Goal: Transaction & Acquisition: Purchase product/service

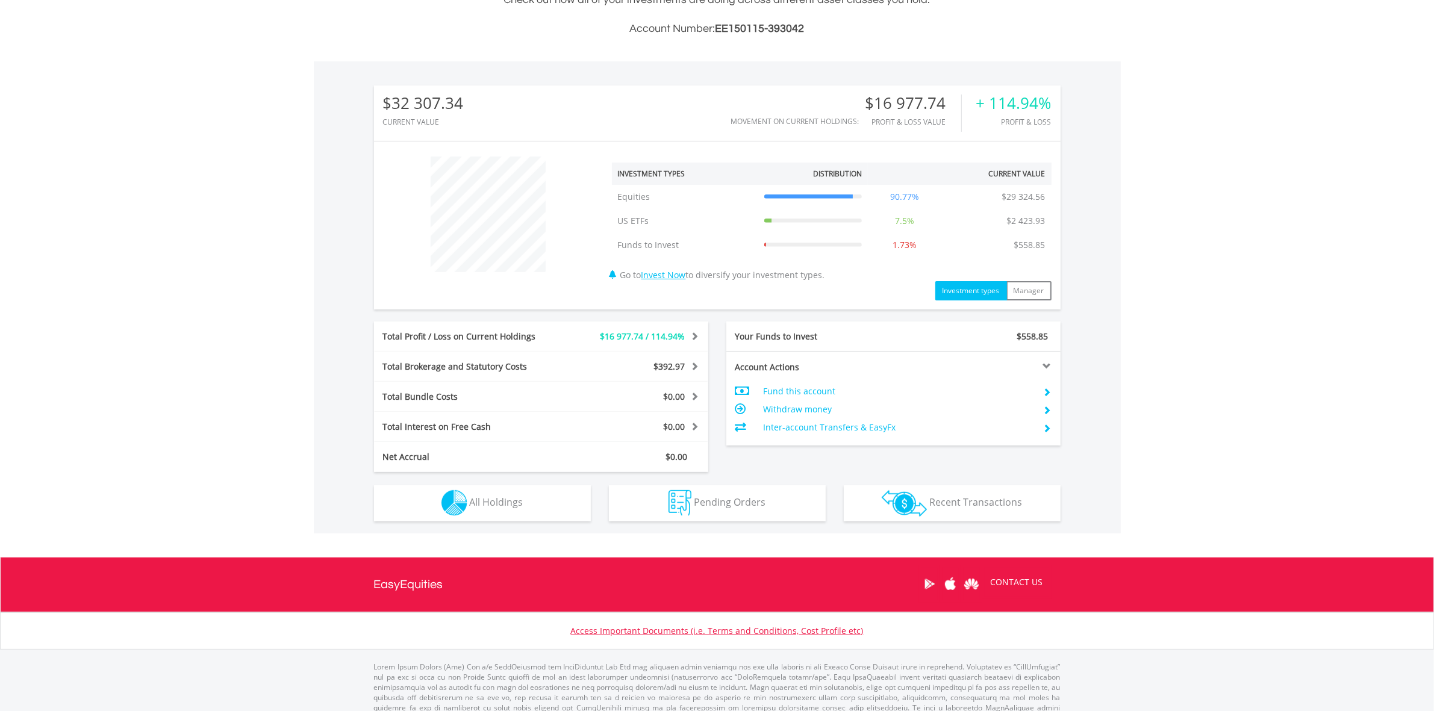
scroll to position [331, 0]
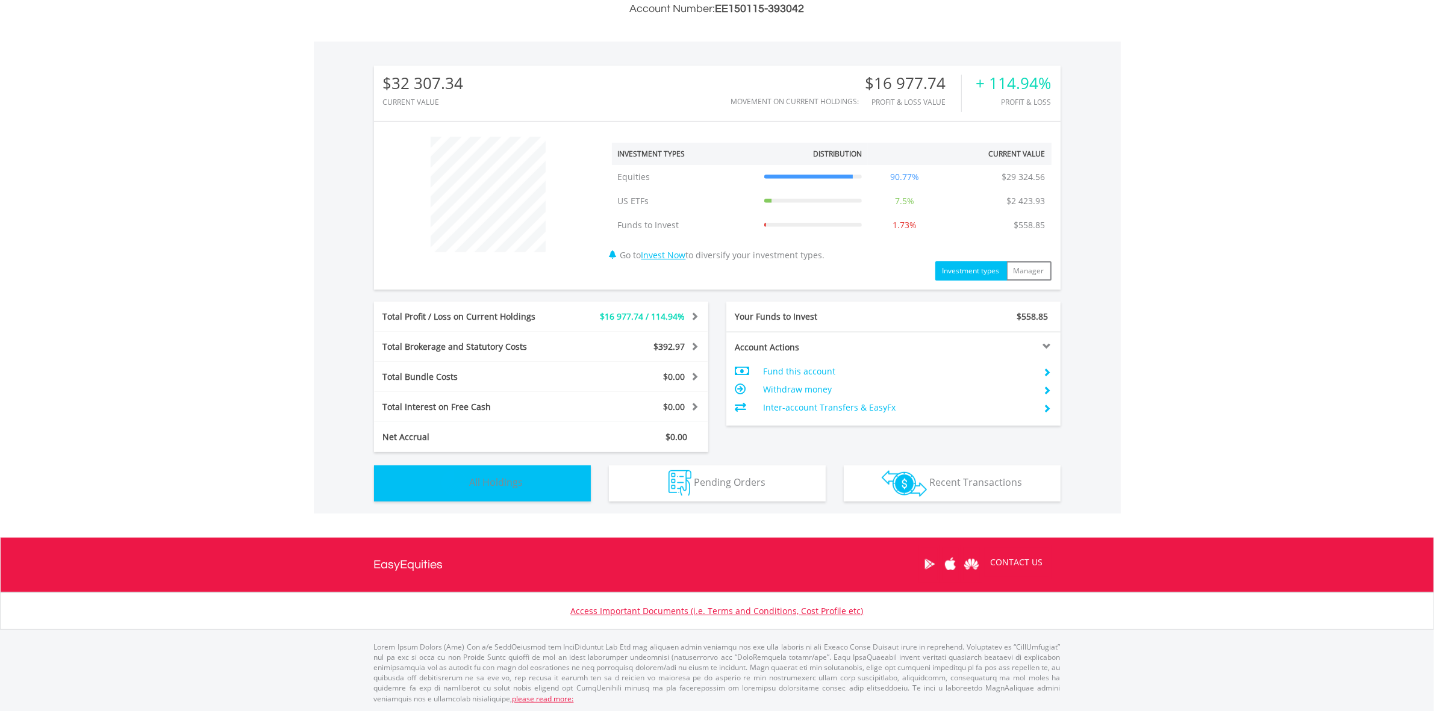
click at [526, 473] on button "Holdings All Holdings" at bounding box center [482, 484] width 217 height 36
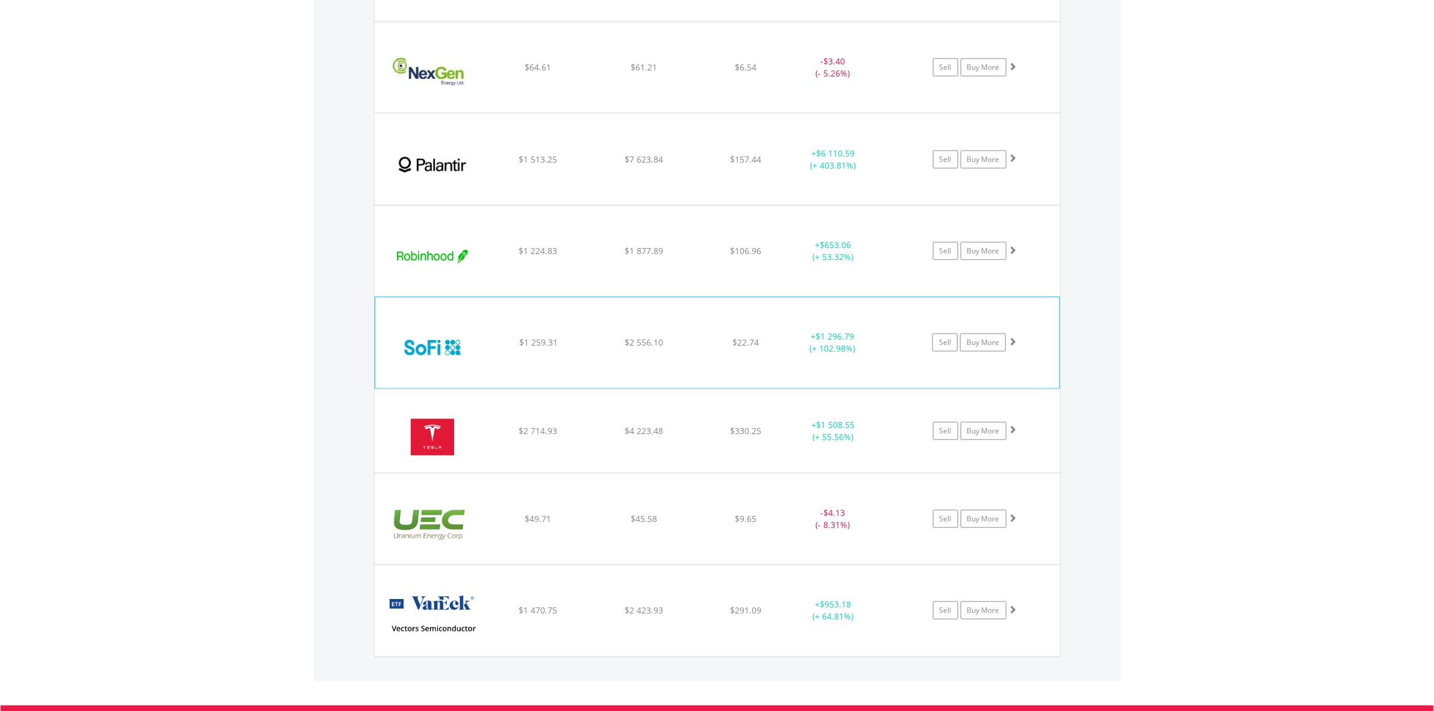
scroll to position [1883, 0]
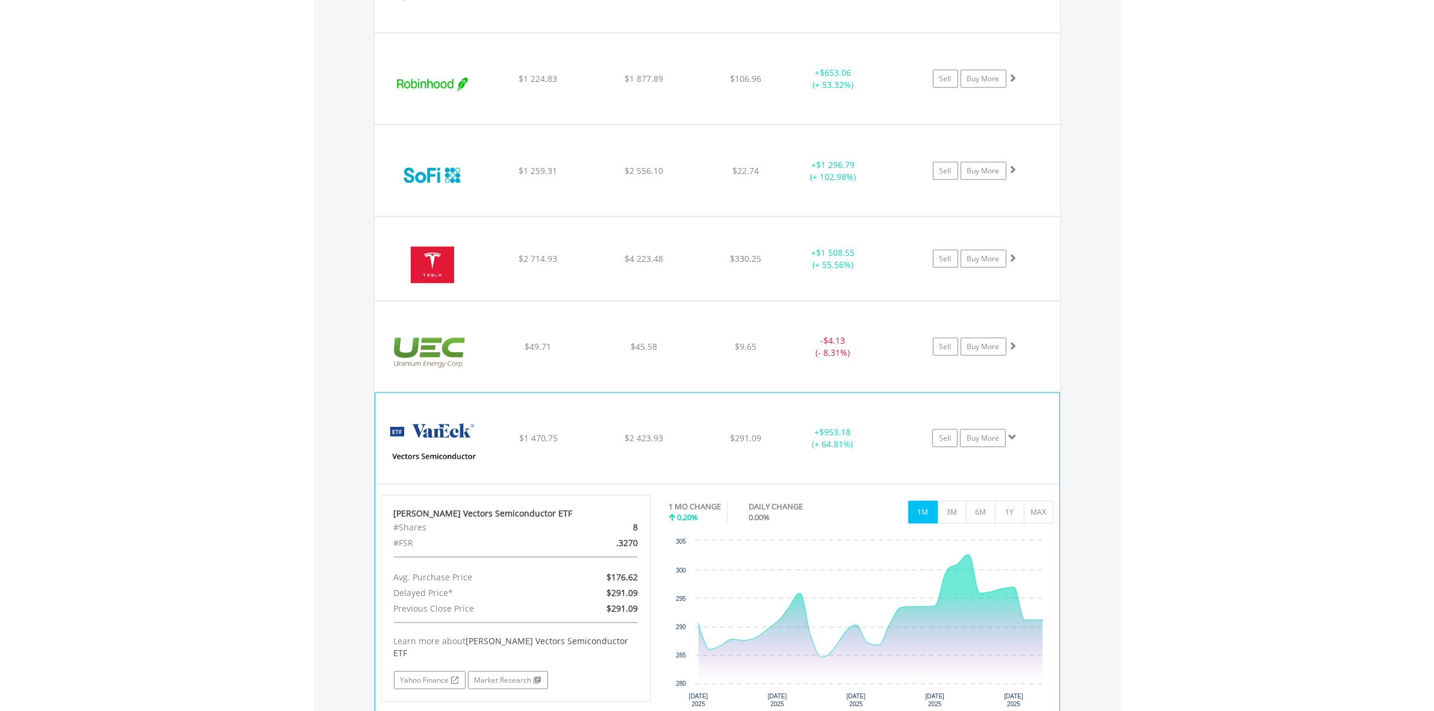
scroll to position [2130, 0]
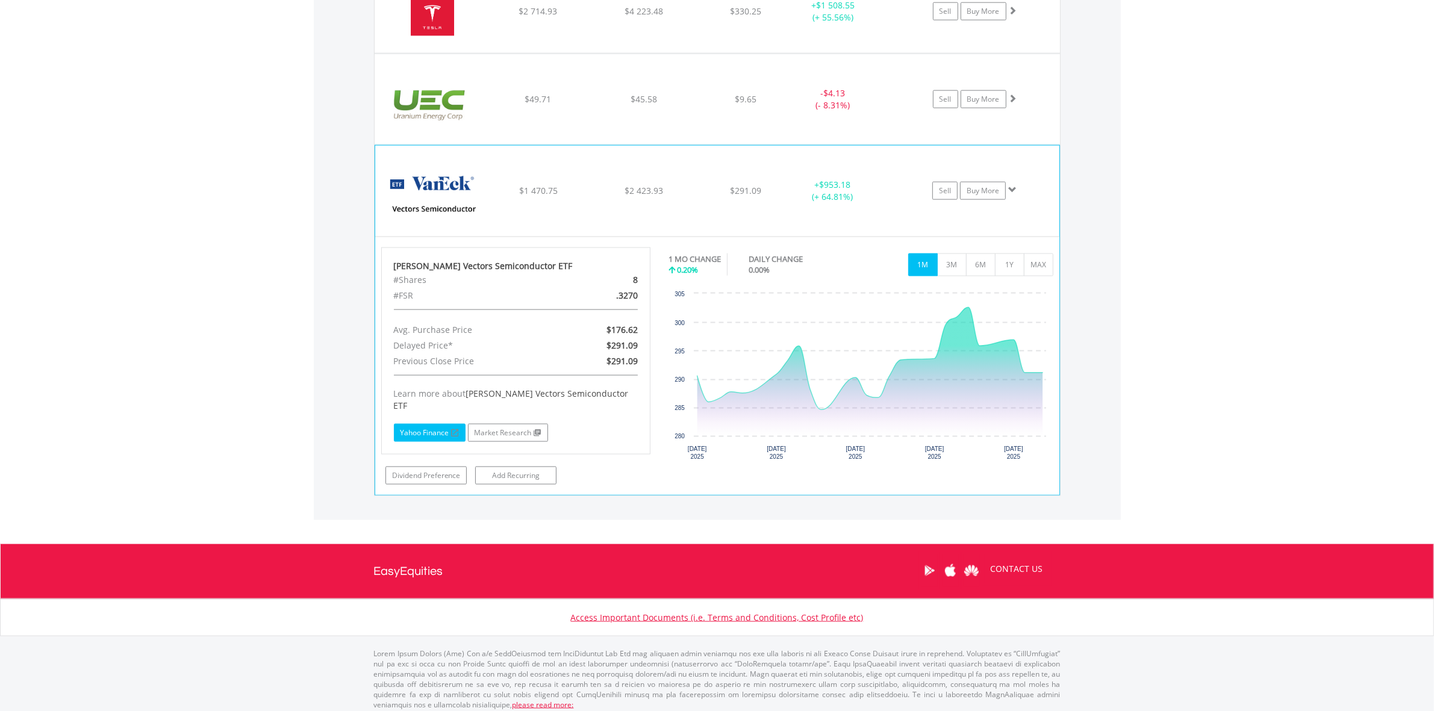
click at [439, 424] on link "Yahoo Finance" at bounding box center [430, 433] width 72 height 18
click at [977, 191] on link "Buy More" at bounding box center [983, 191] width 46 height 18
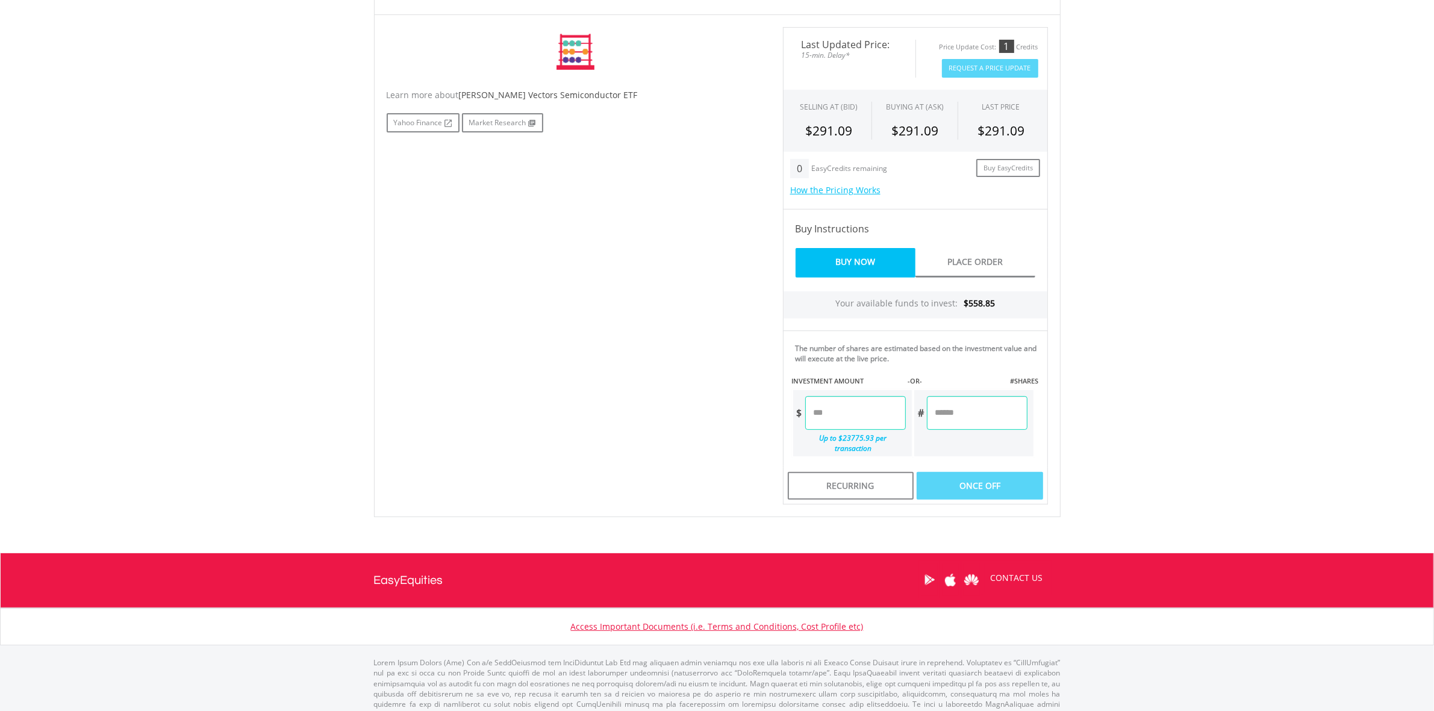
scroll to position [364, 0]
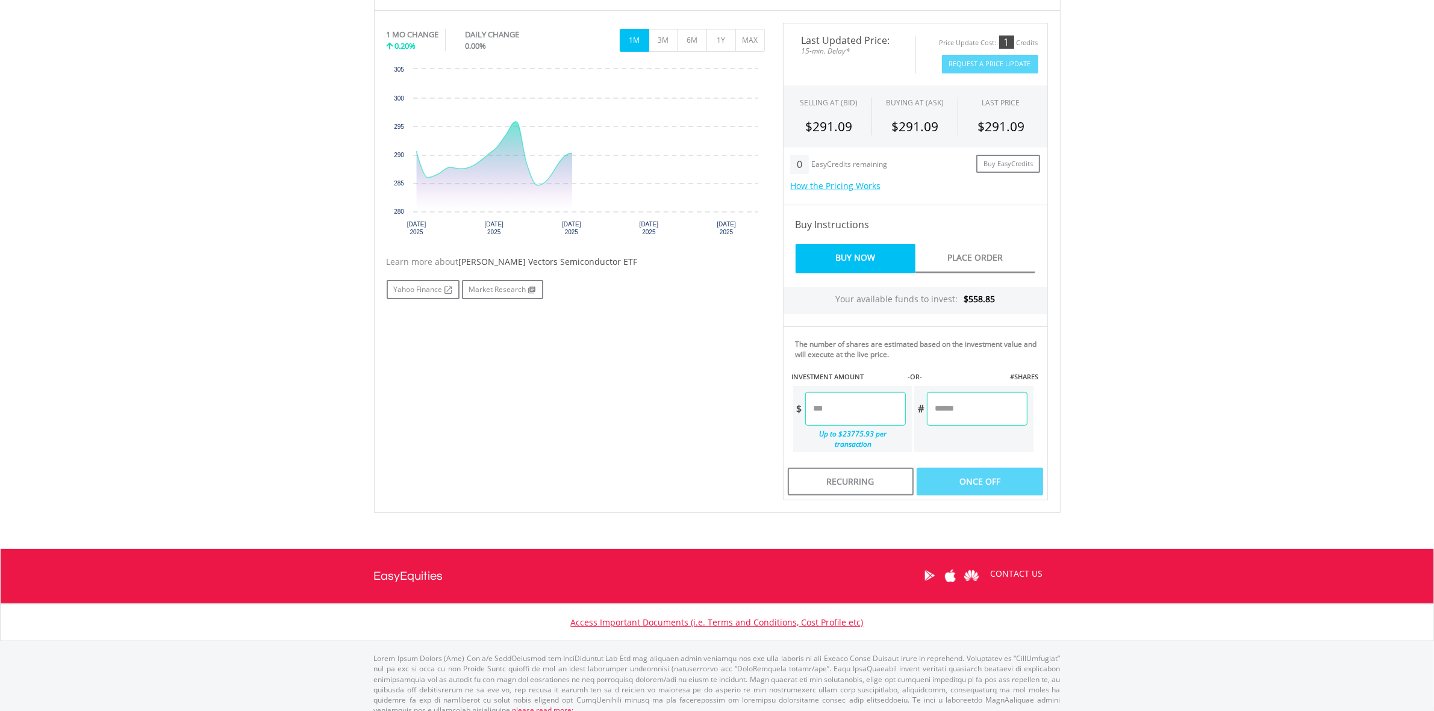
click at [827, 404] on input "number" at bounding box center [855, 409] width 101 height 34
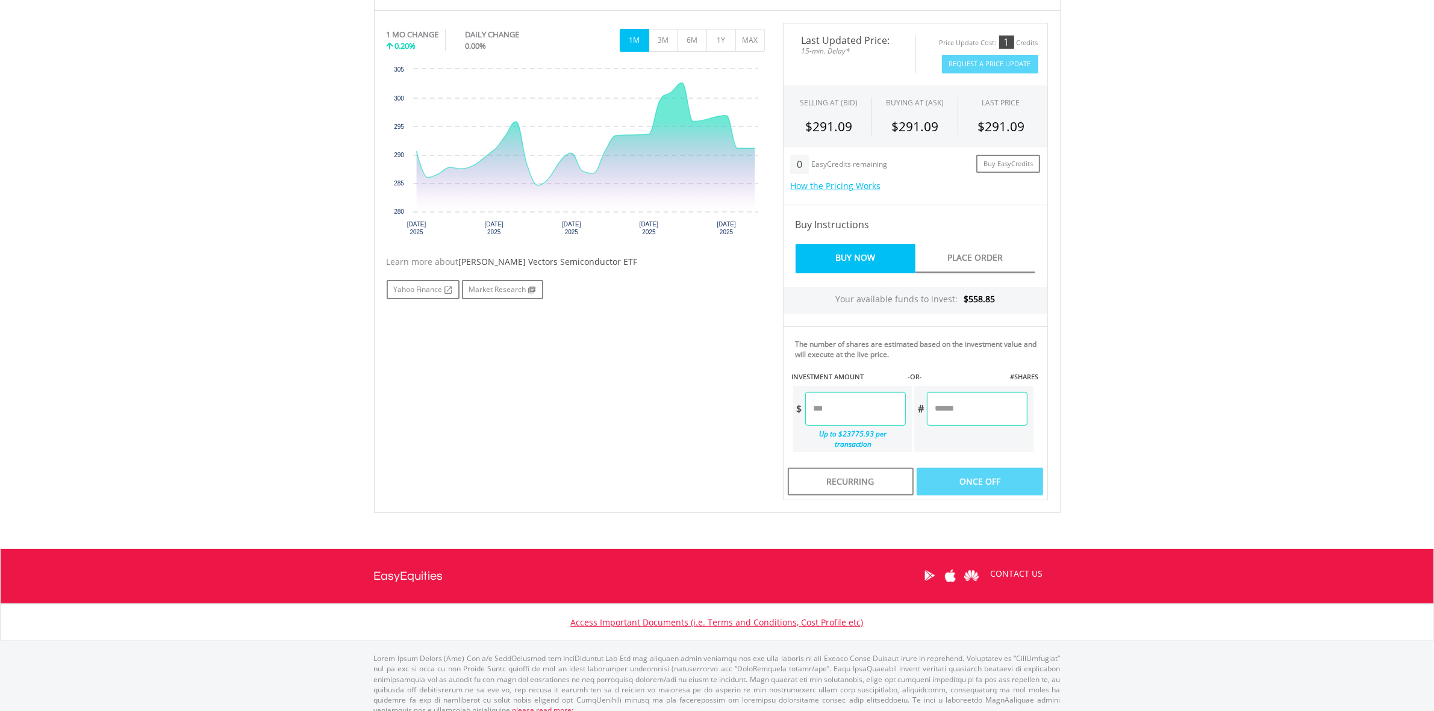
click at [831, 404] on input "number" at bounding box center [855, 409] width 101 height 34
type input "*"
type input "*****"
click at [979, 471] on div "Last Updated Price: 15-min. Delay* Price Update Cost: 1 Credits Request A Price…" at bounding box center [915, 262] width 283 height 478
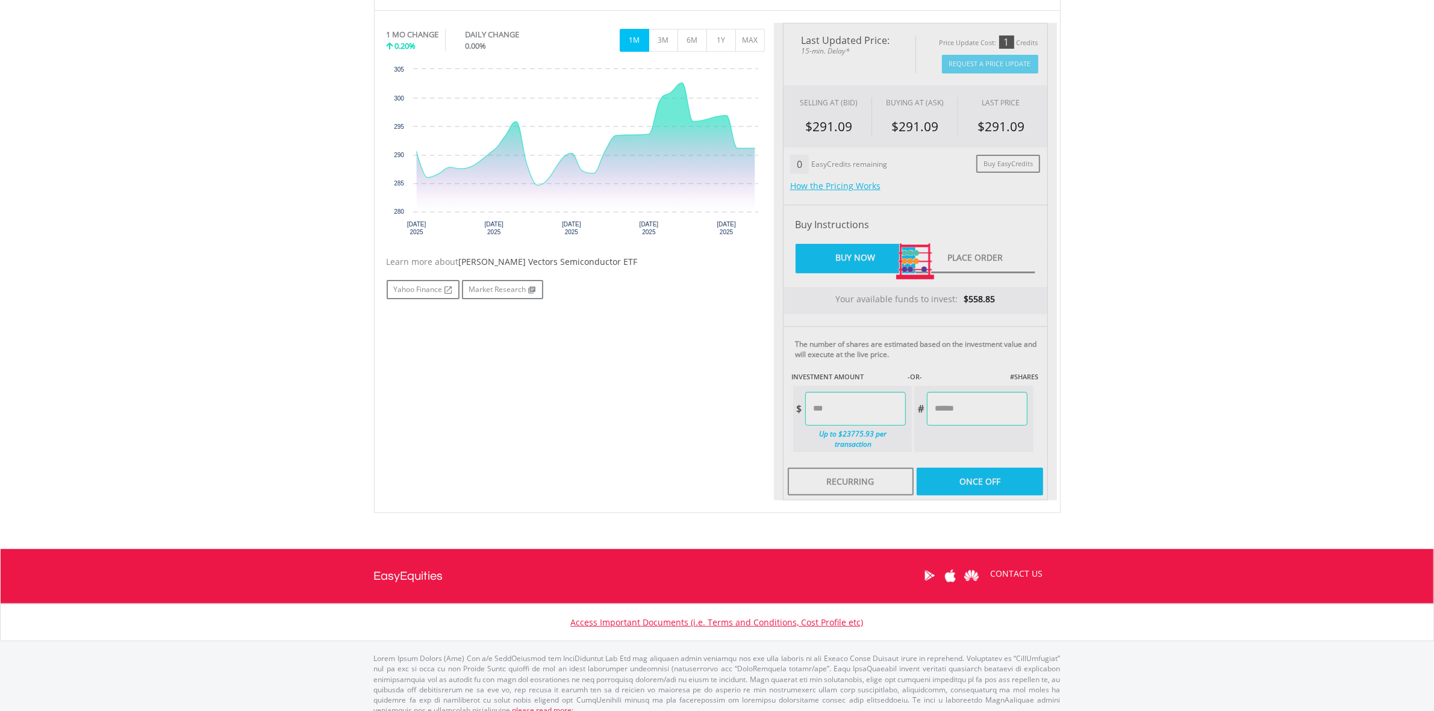
type input "******"
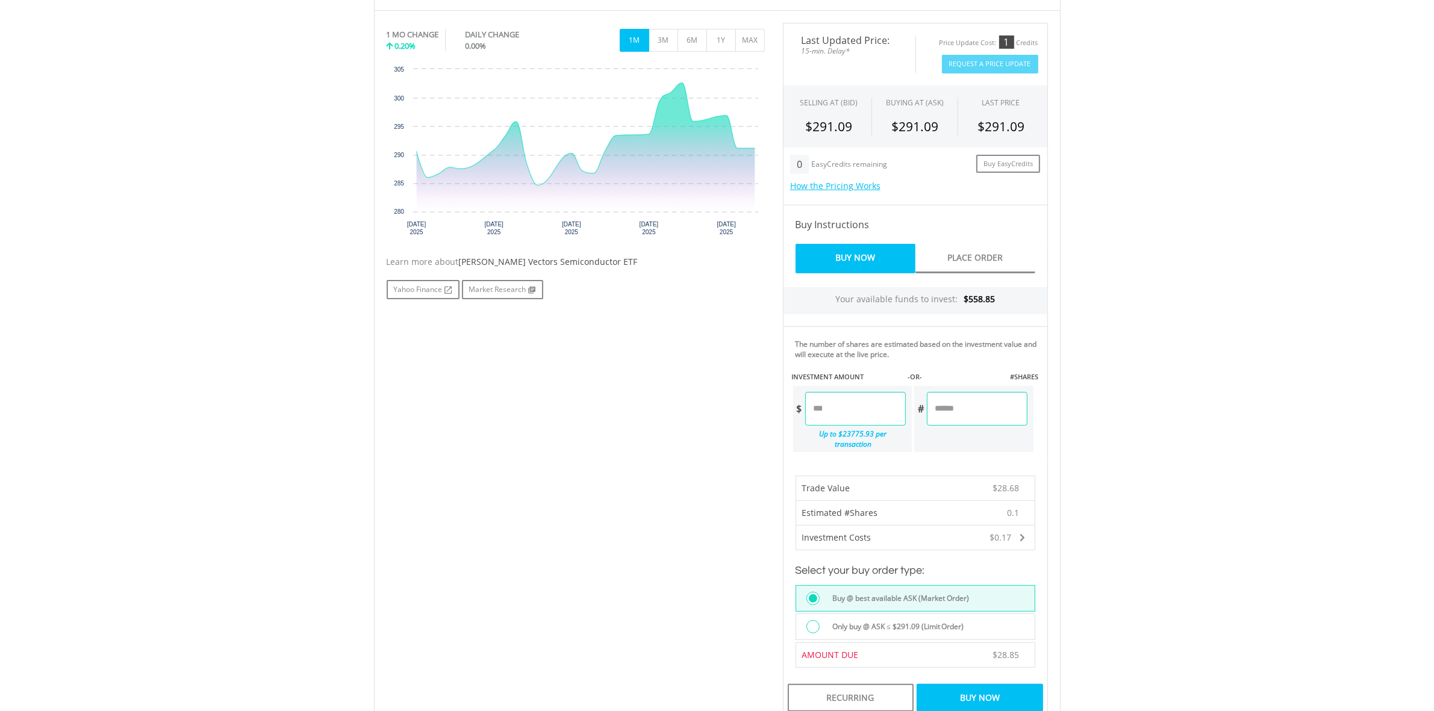
click at [984, 687] on div "Buy Now" at bounding box center [980, 698] width 126 height 28
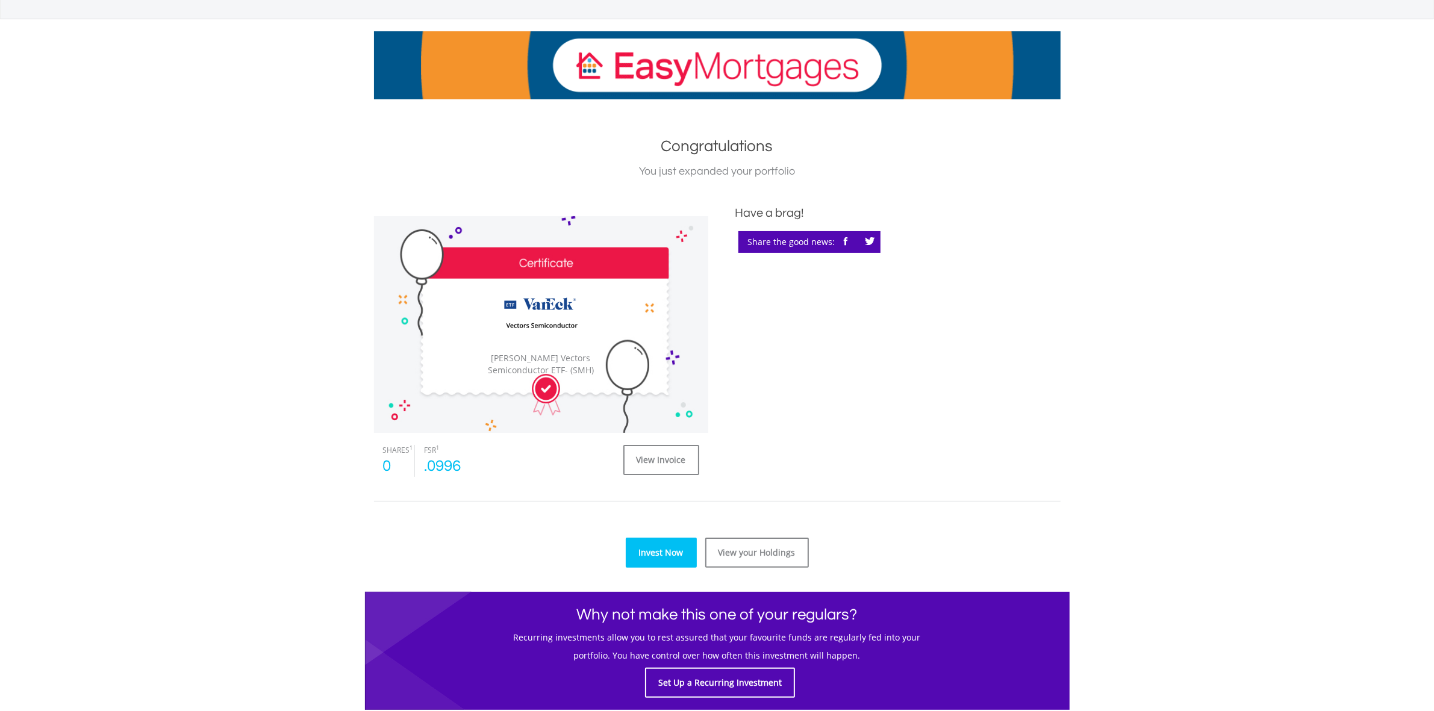
scroll to position [276, 0]
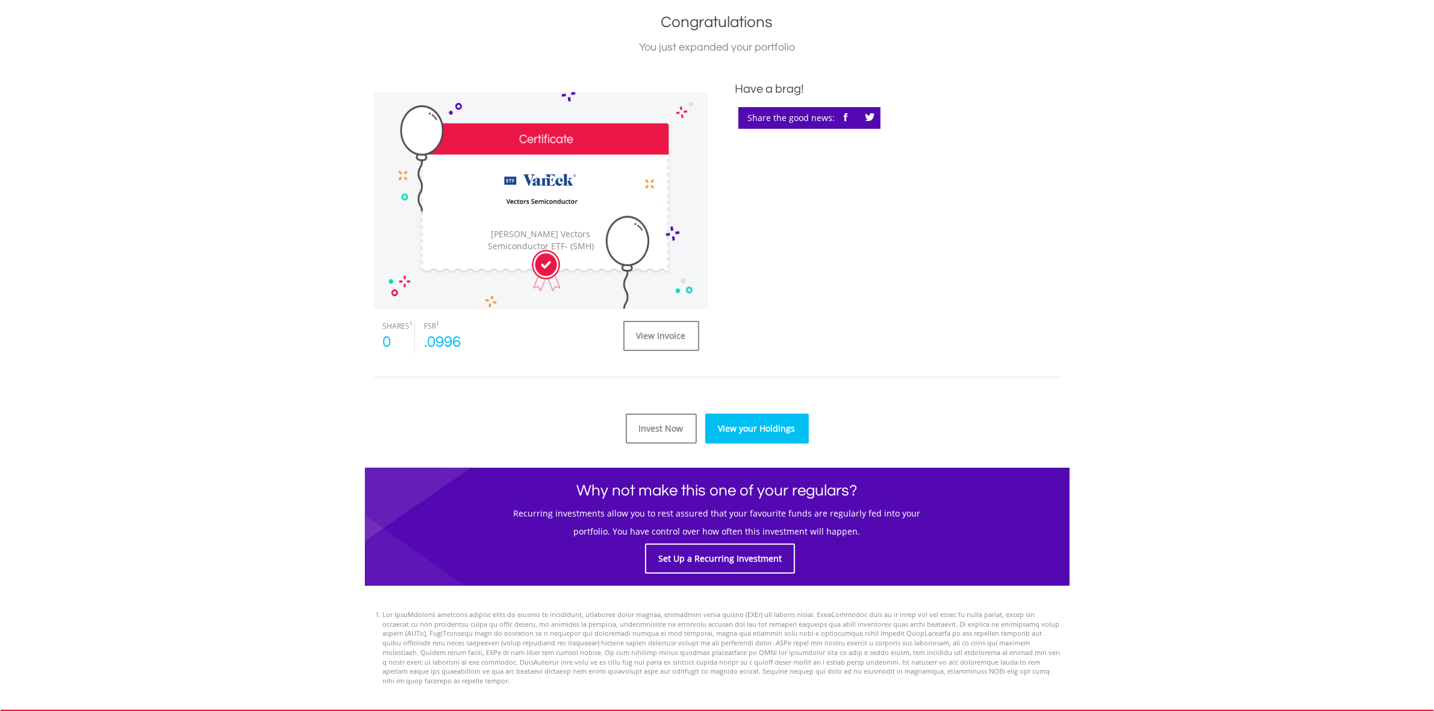
click at [785, 426] on link "View your Holdings" at bounding box center [757, 429] width 104 height 30
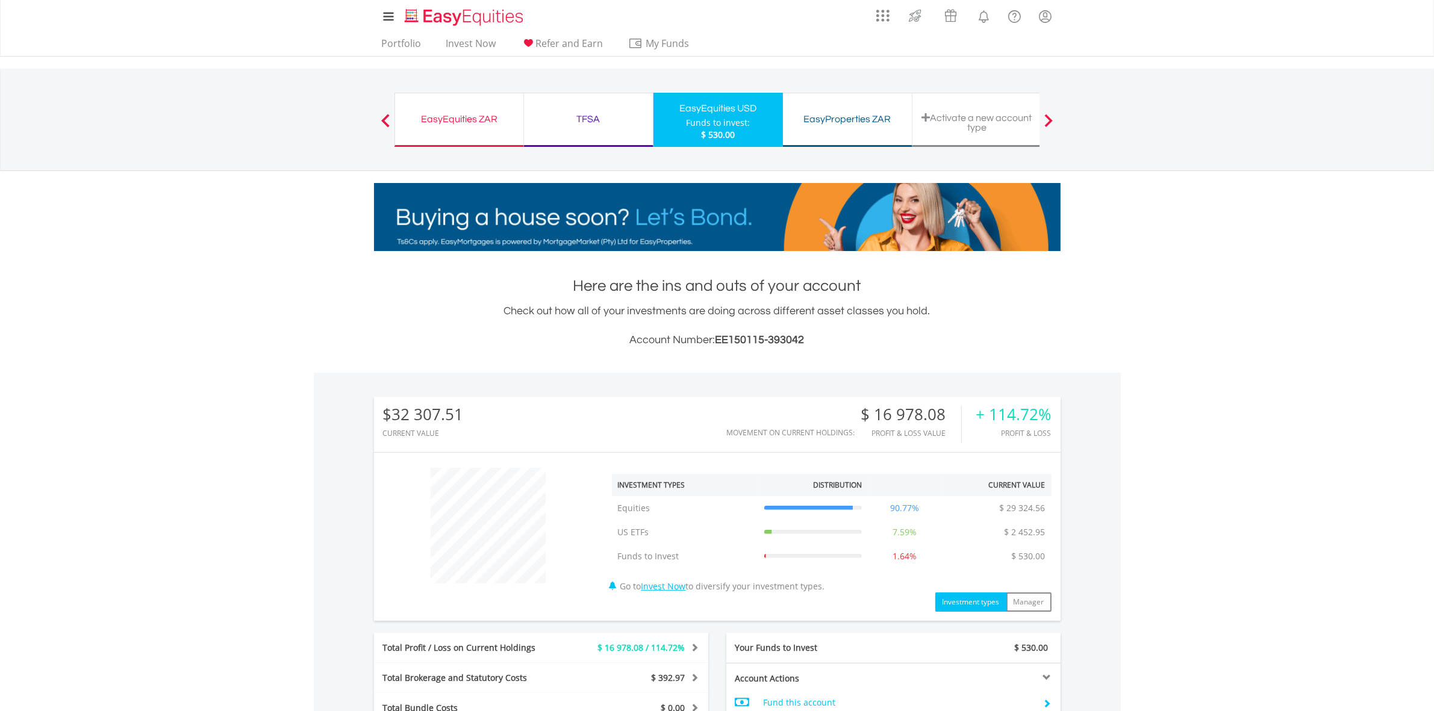
scroll to position [331, 0]
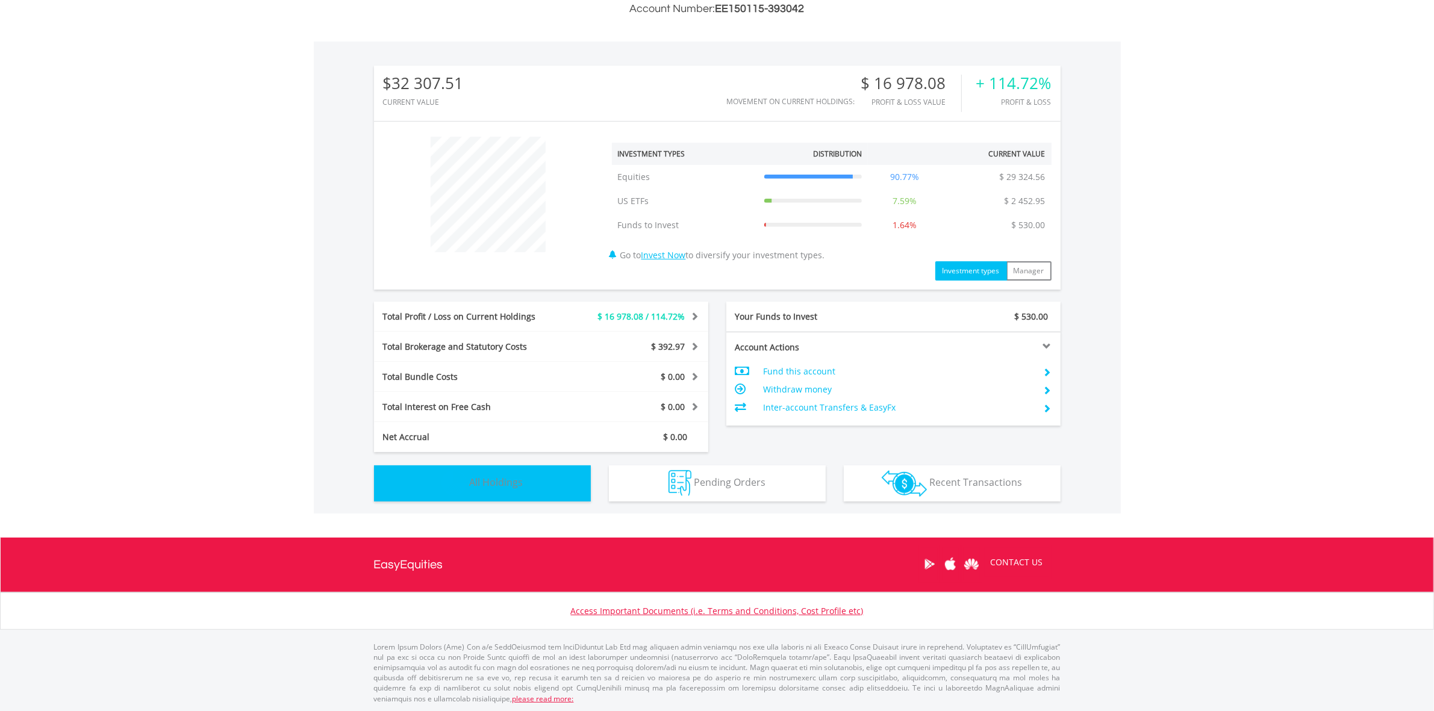
click at [519, 470] on button "Holdings All Holdings" at bounding box center [482, 484] width 217 height 36
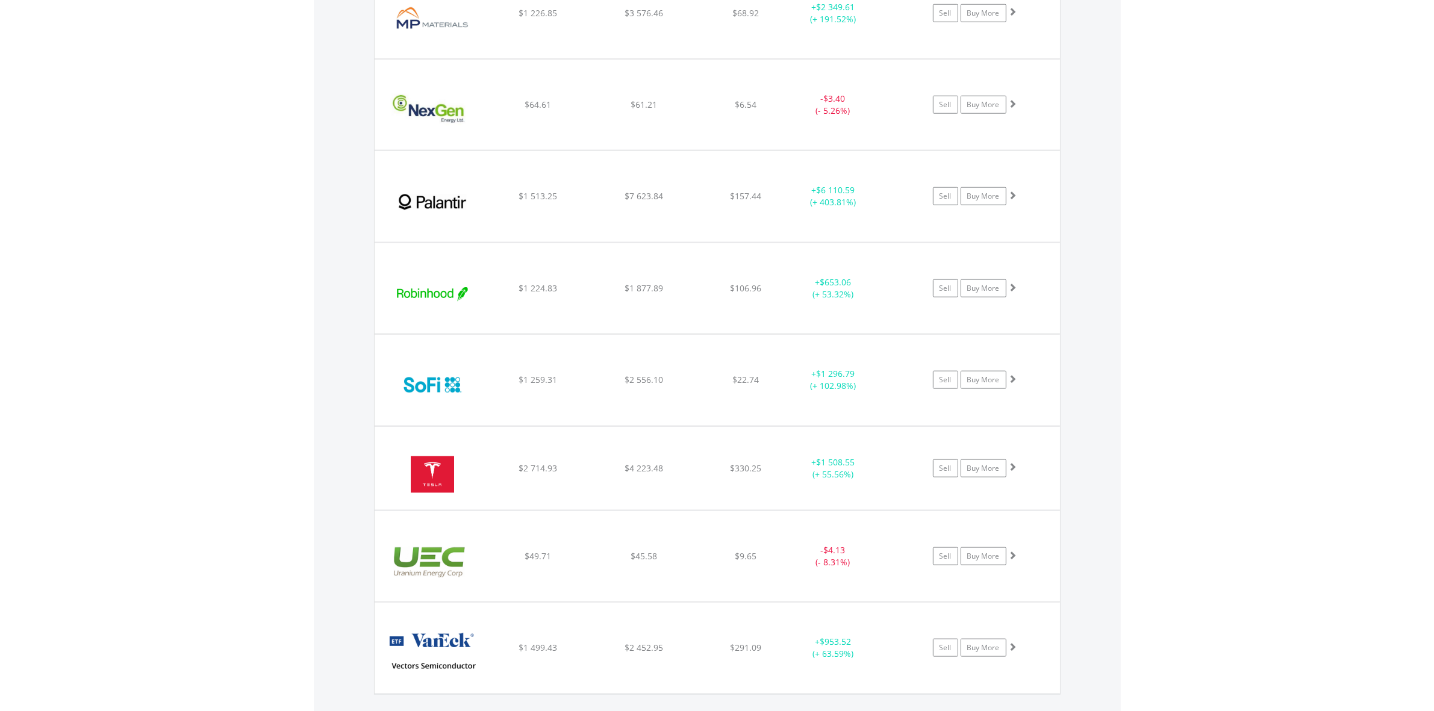
scroll to position [1883, 0]
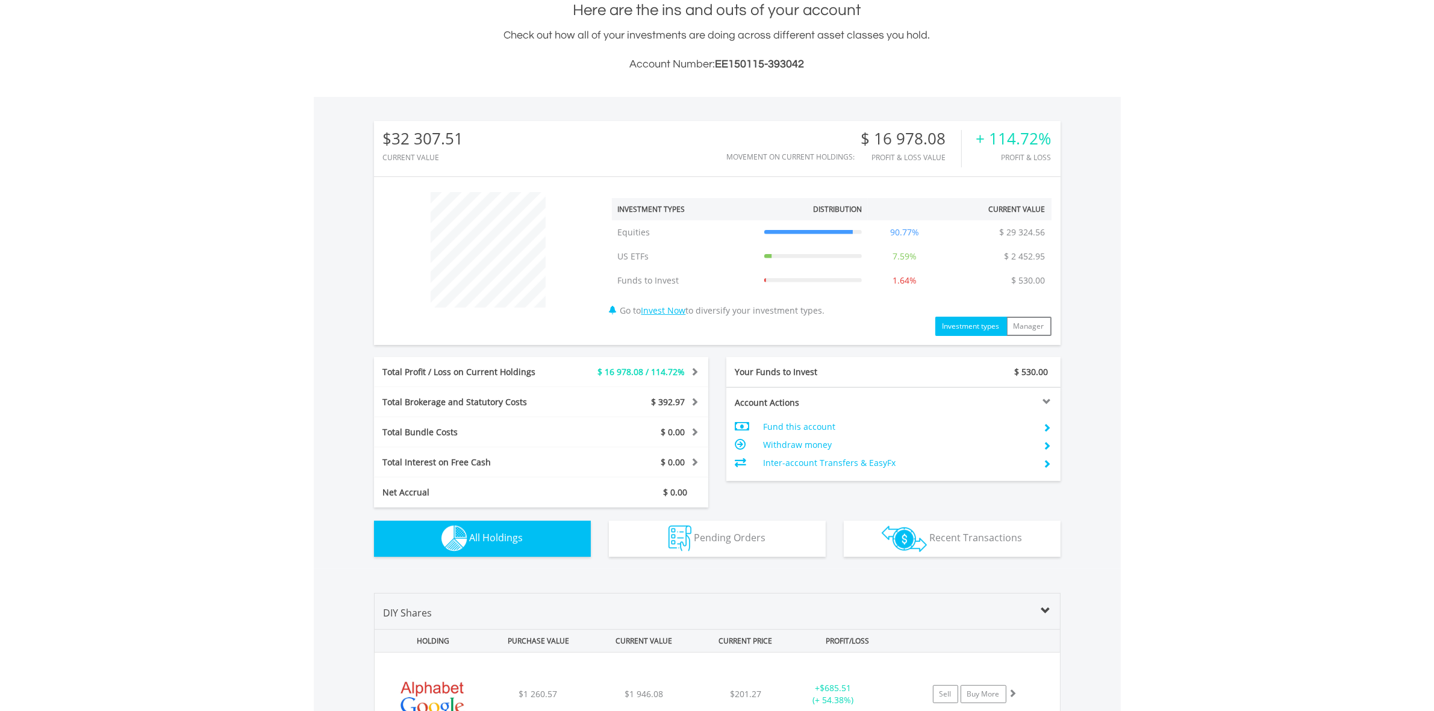
scroll to position [552, 0]
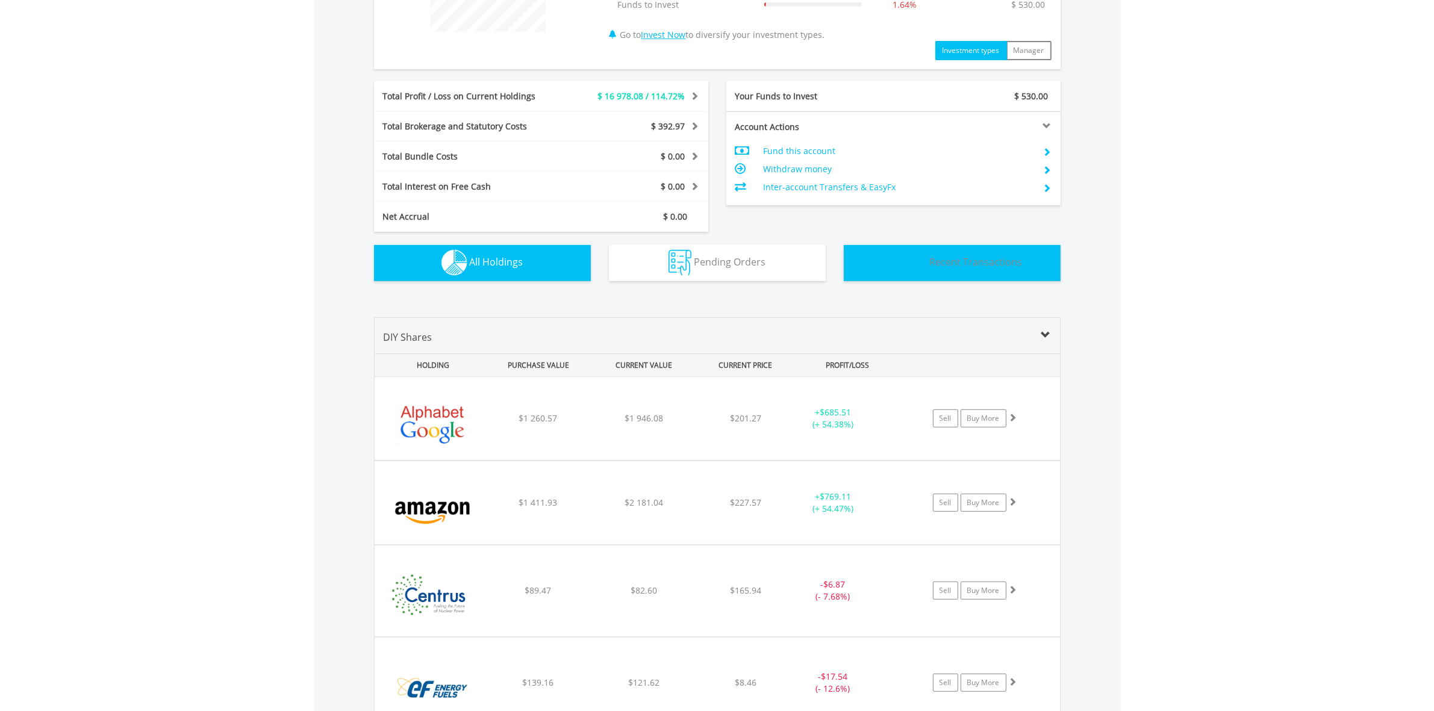
click at [981, 261] on span "Recent Transactions" at bounding box center [975, 261] width 93 height 13
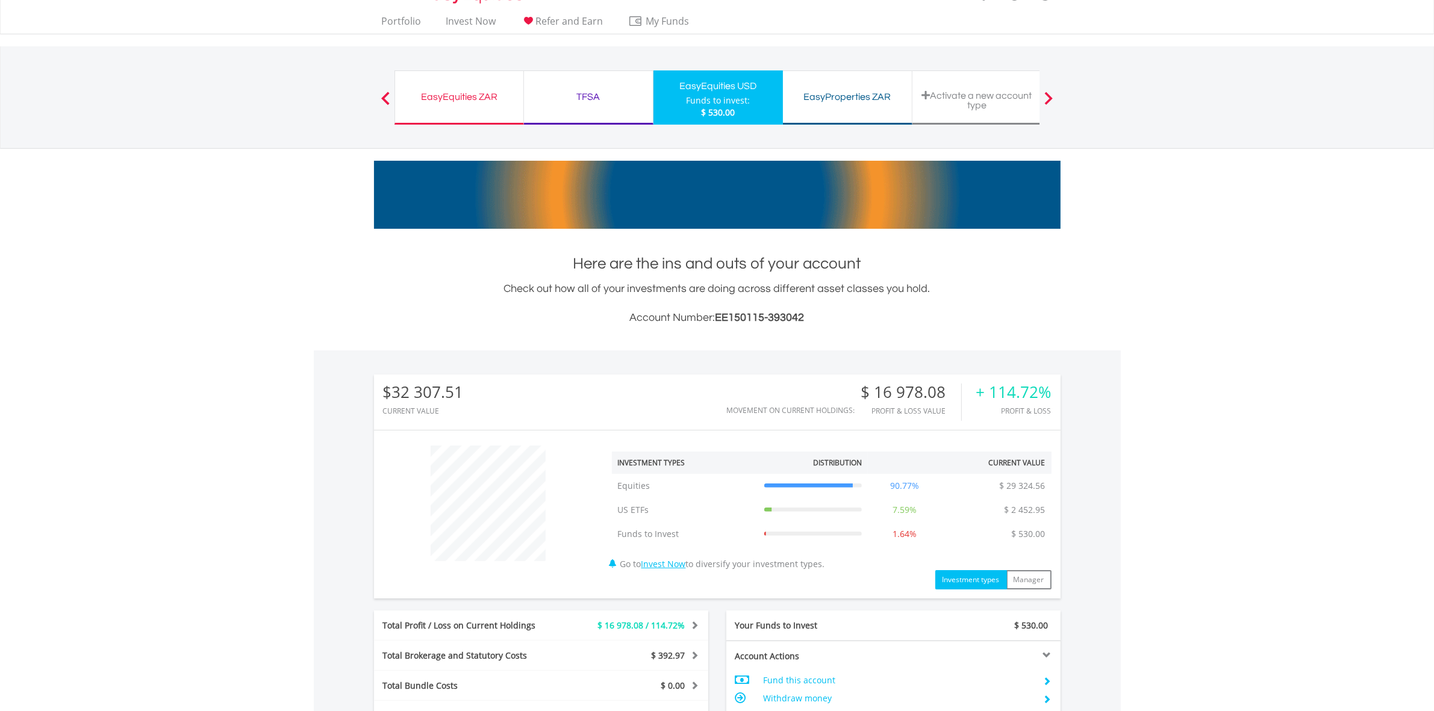
scroll to position [0, 0]
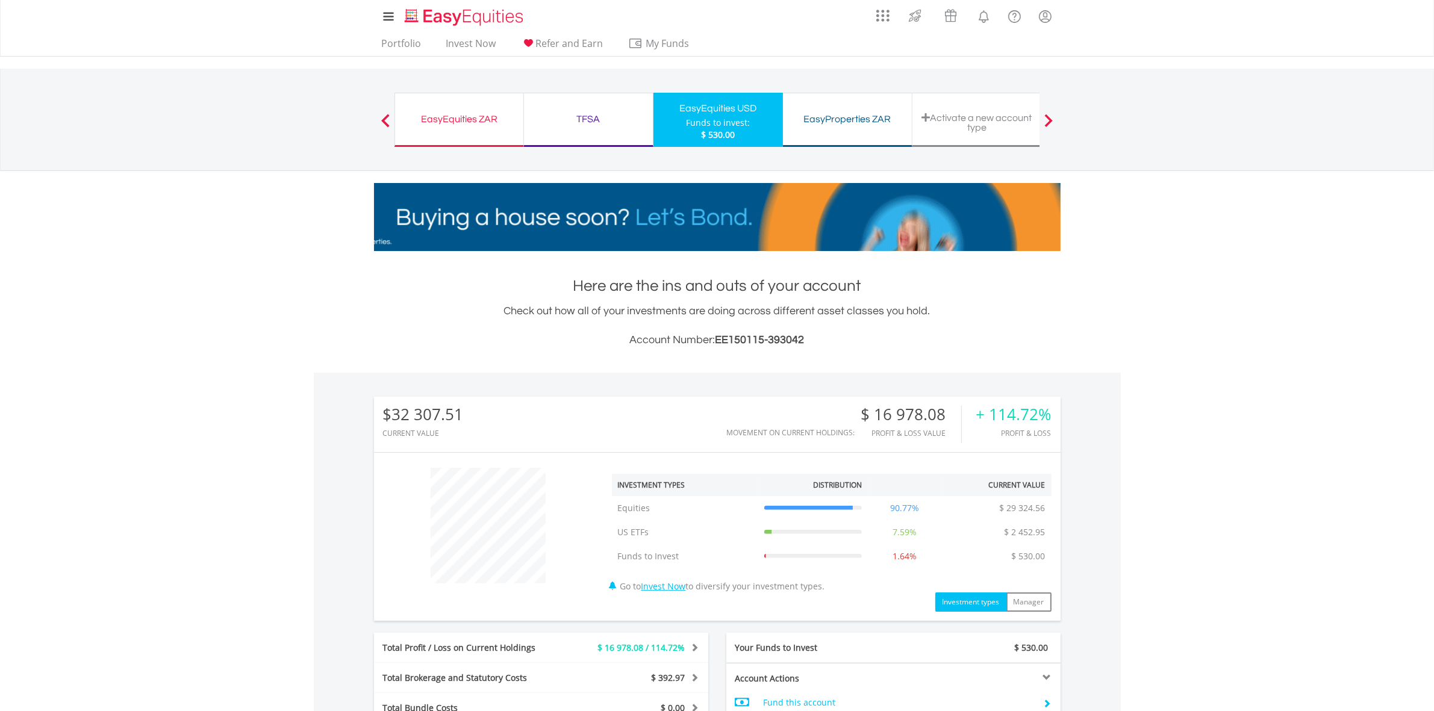
click at [711, 103] on div "EasyEquities USD" at bounding box center [718, 108] width 115 height 17
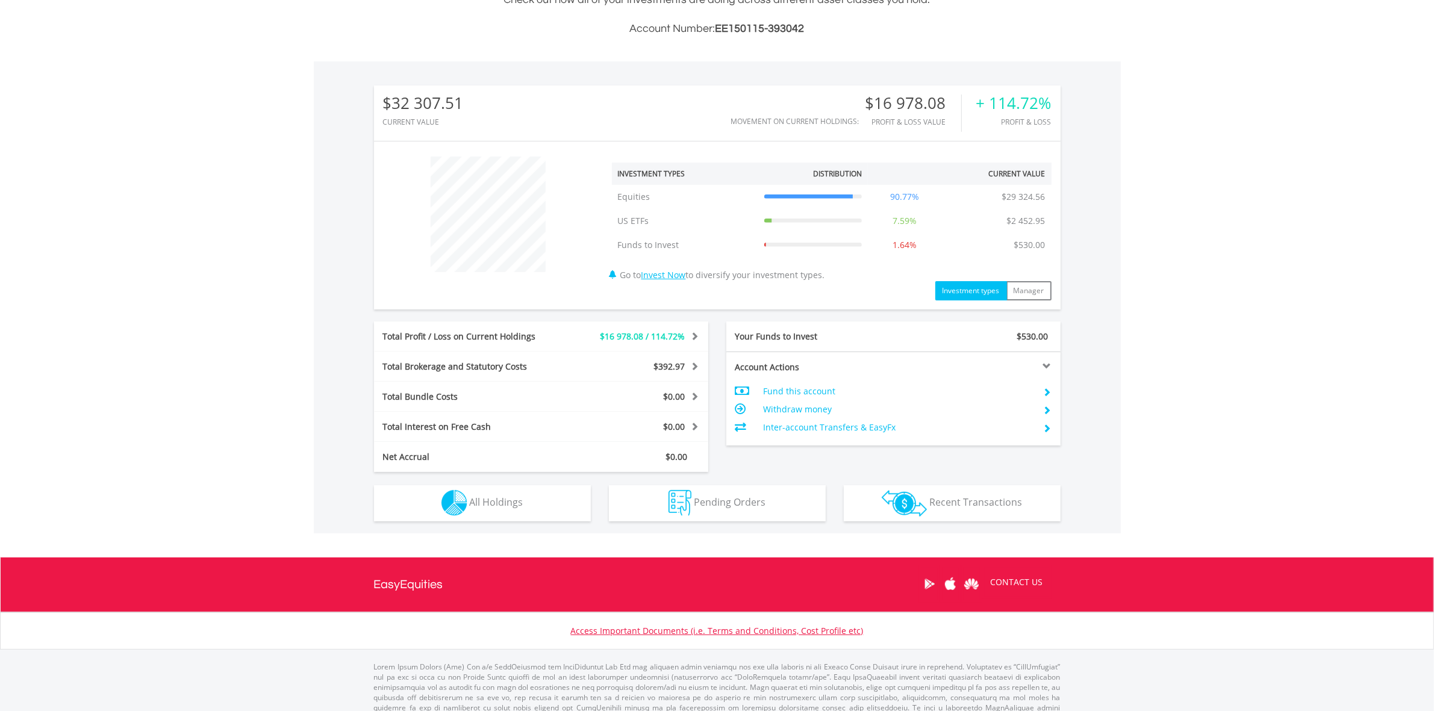
scroll to position [331, 0]
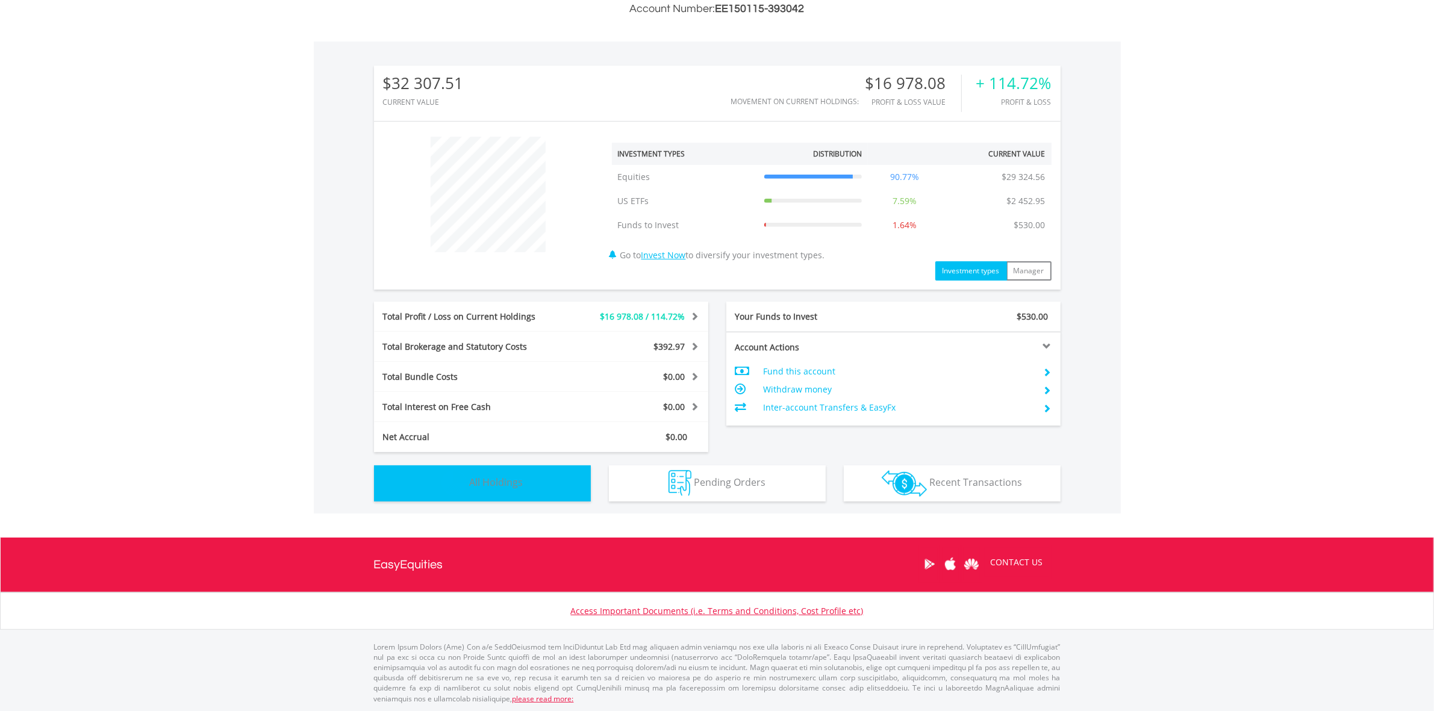
click at [539, 475] on button "Holdings All Holdings" at bounding box center [482, 484] width 217 height 36
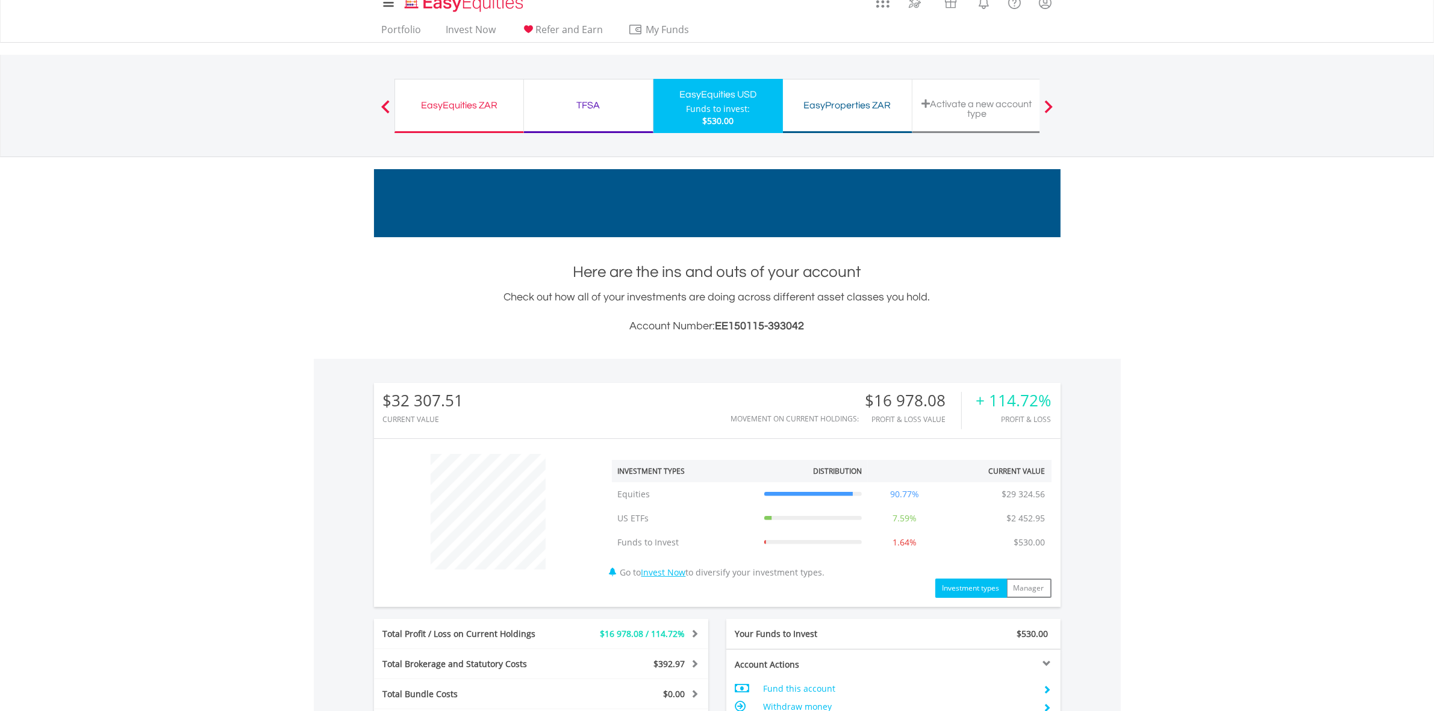
scroll to position [0, 0]
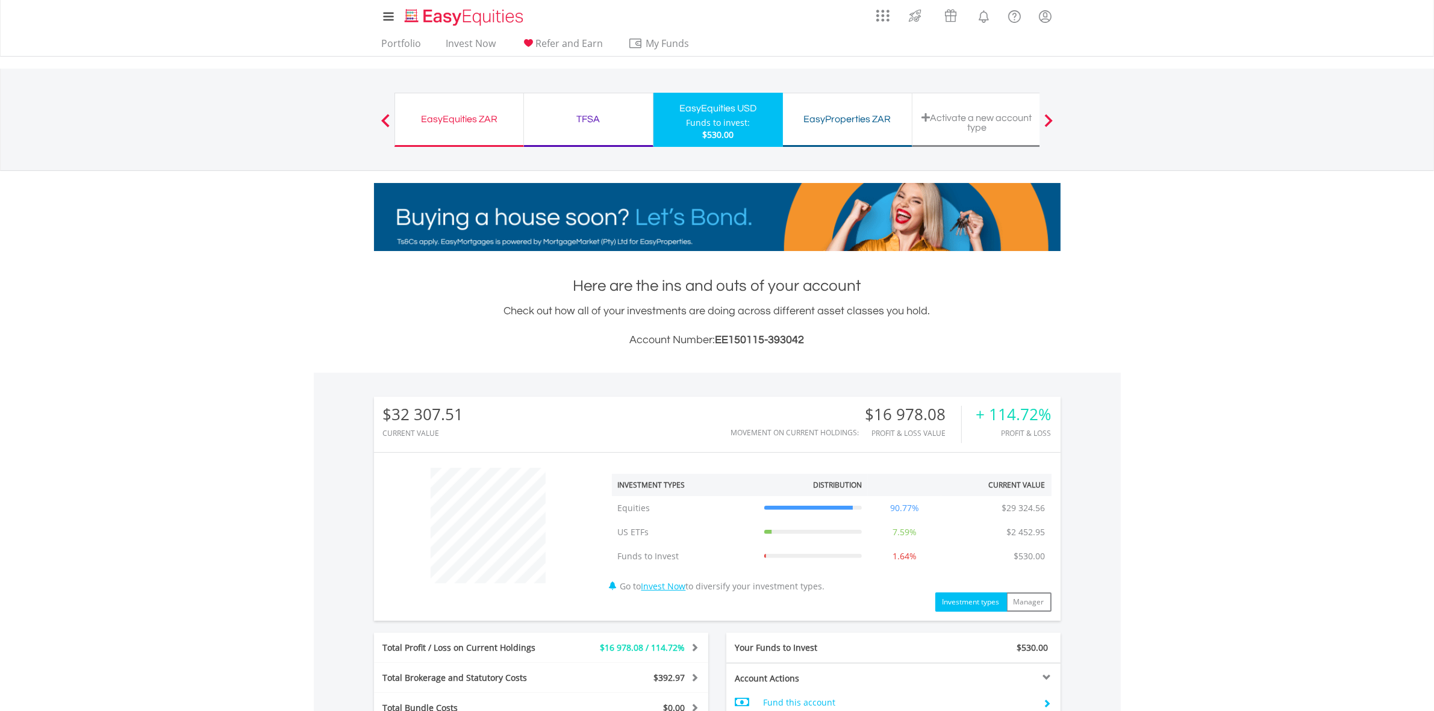
click at [726, 122] on div "Funds to invest:" at bounding box center [718, 123] width 64 height 12
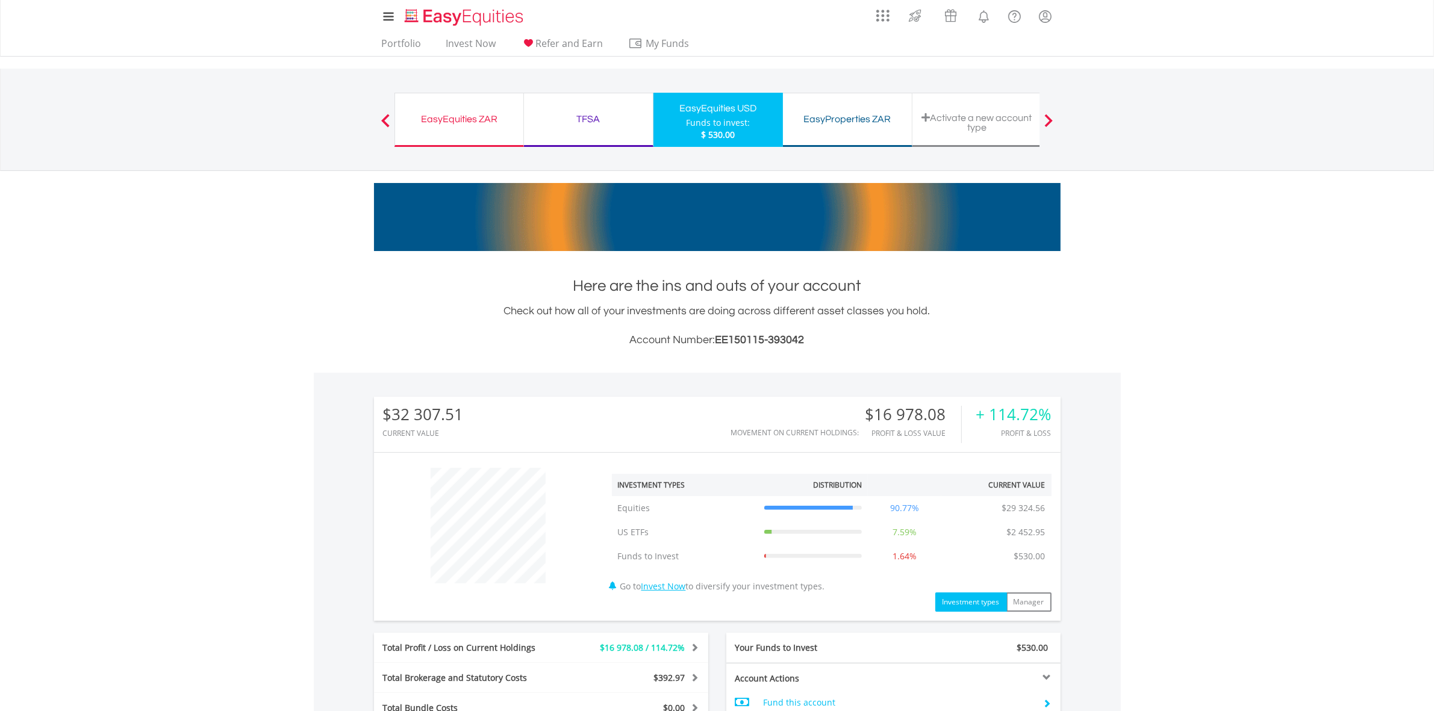
click at [714, 119] on div "Funds to invest:" at bounding box center [718, 123] width 64 height 12
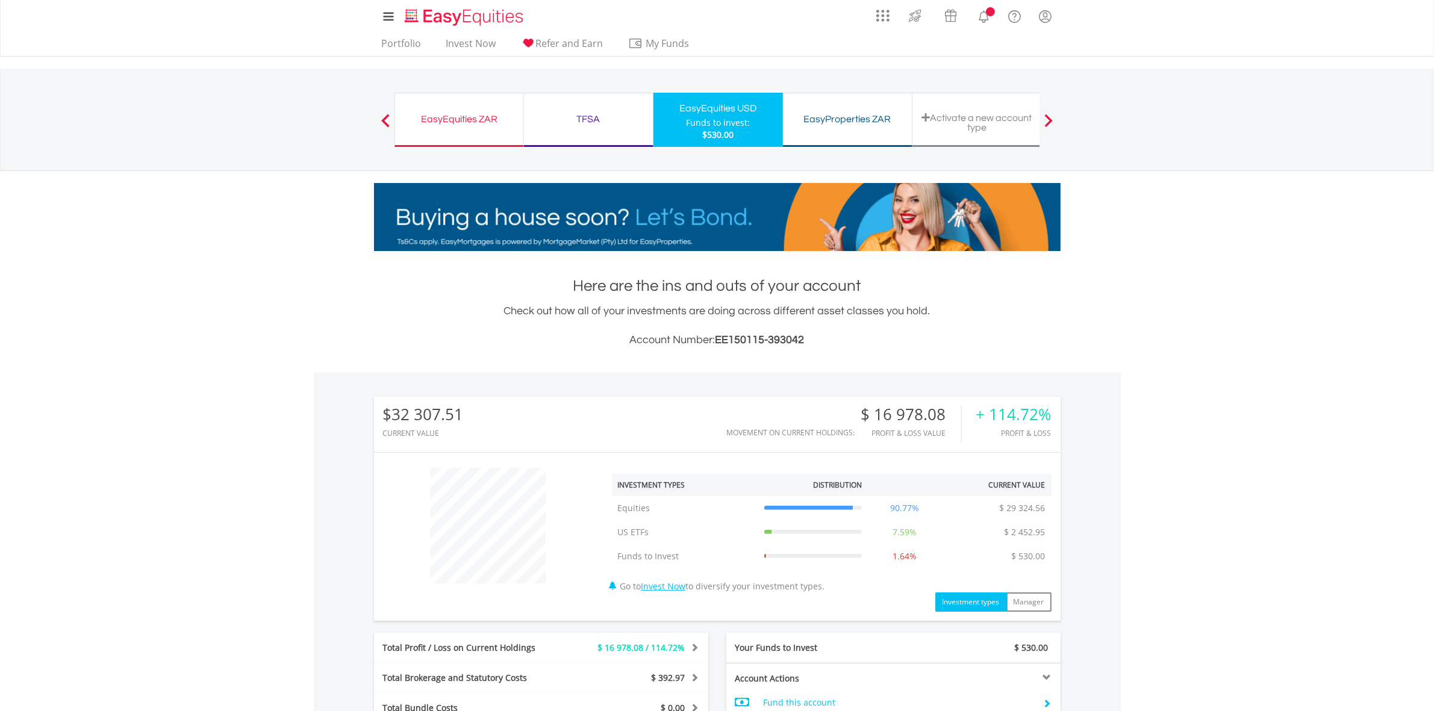
scroll to position [331, 0]
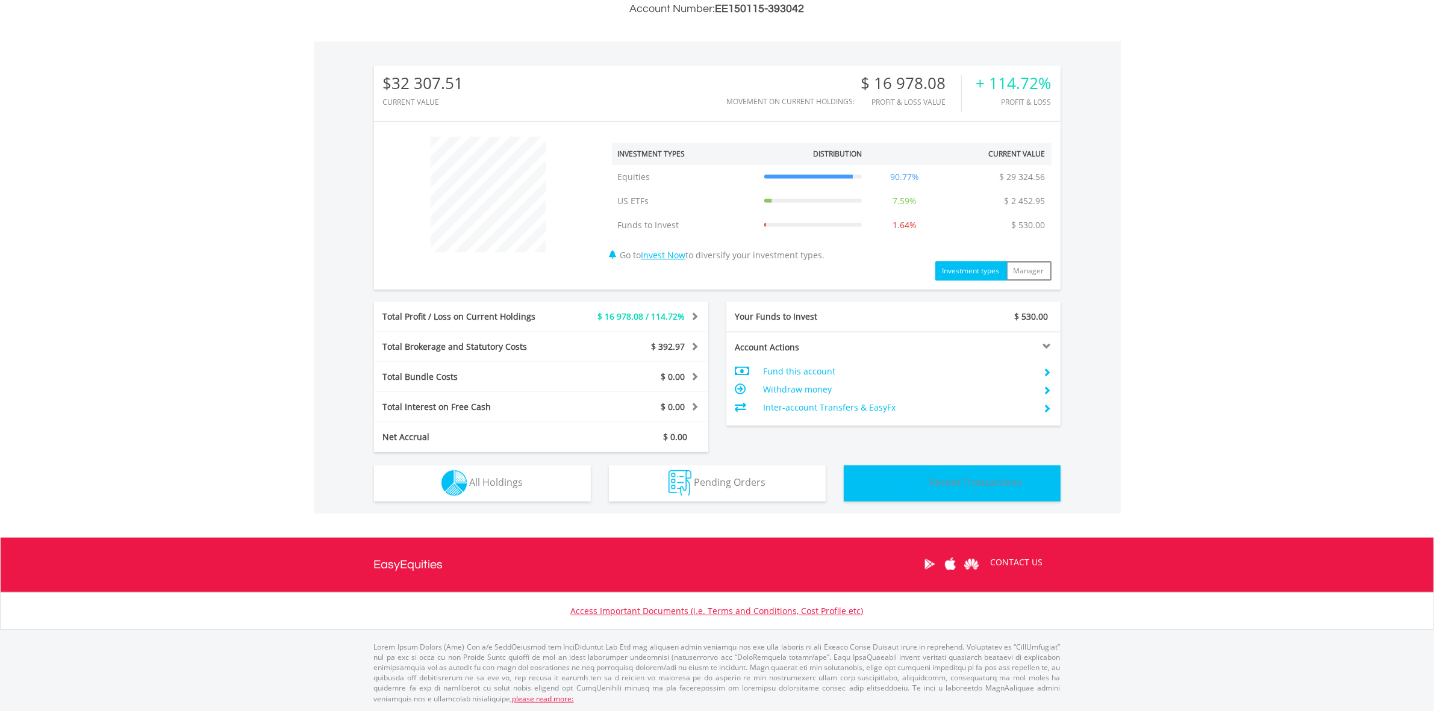
click at [985, 479] on span "Recent Transactions" at bounding box center [975, 482] width 93 height 13
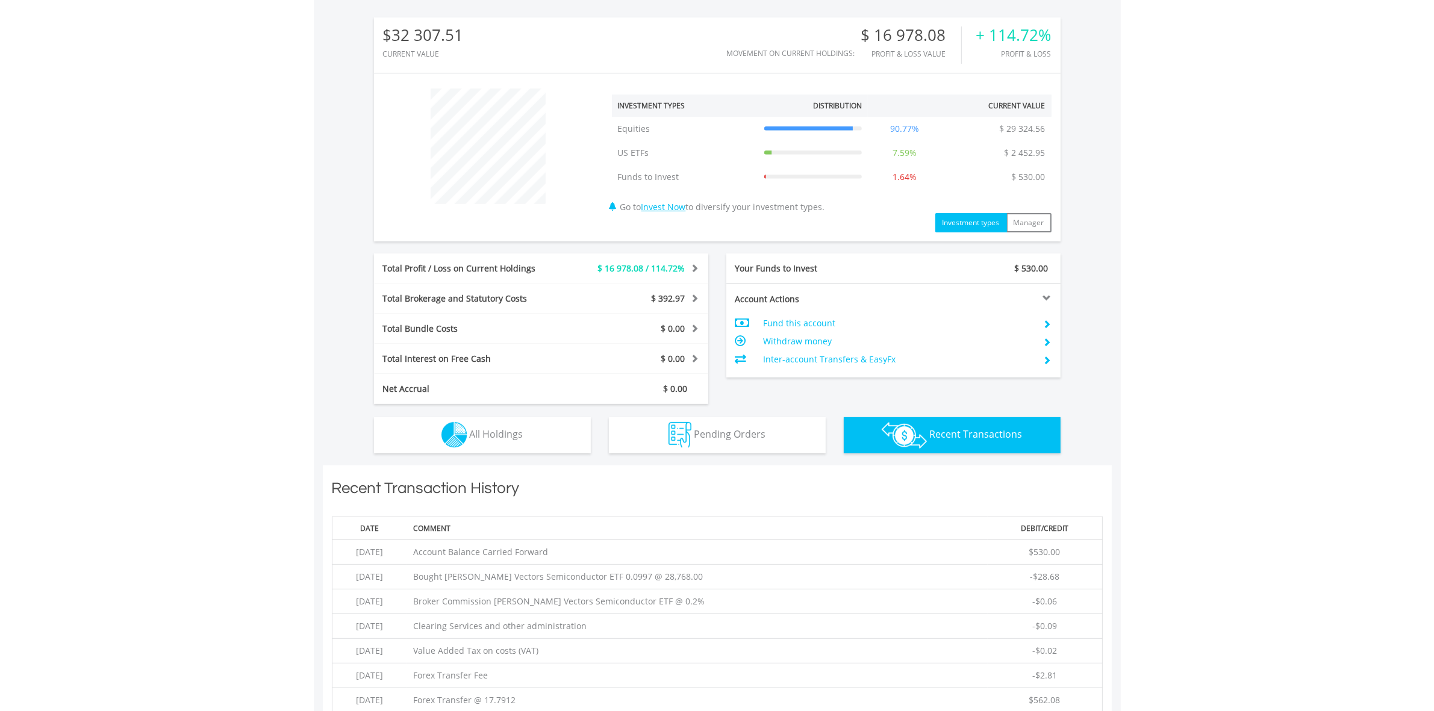
scroll to position [292, 0]
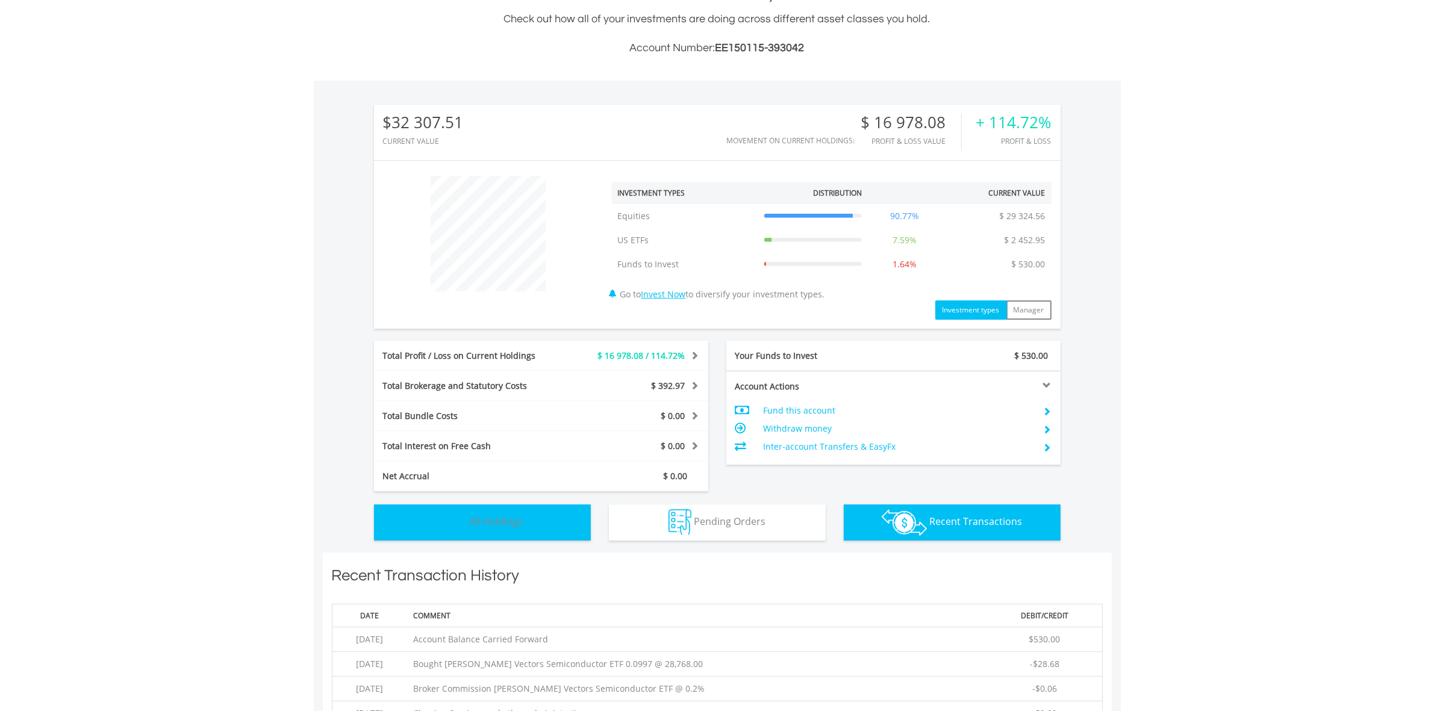
click at [543, 519] on button "Holdings All Holdings" at bounding box center [482, 523] width 217 height 36
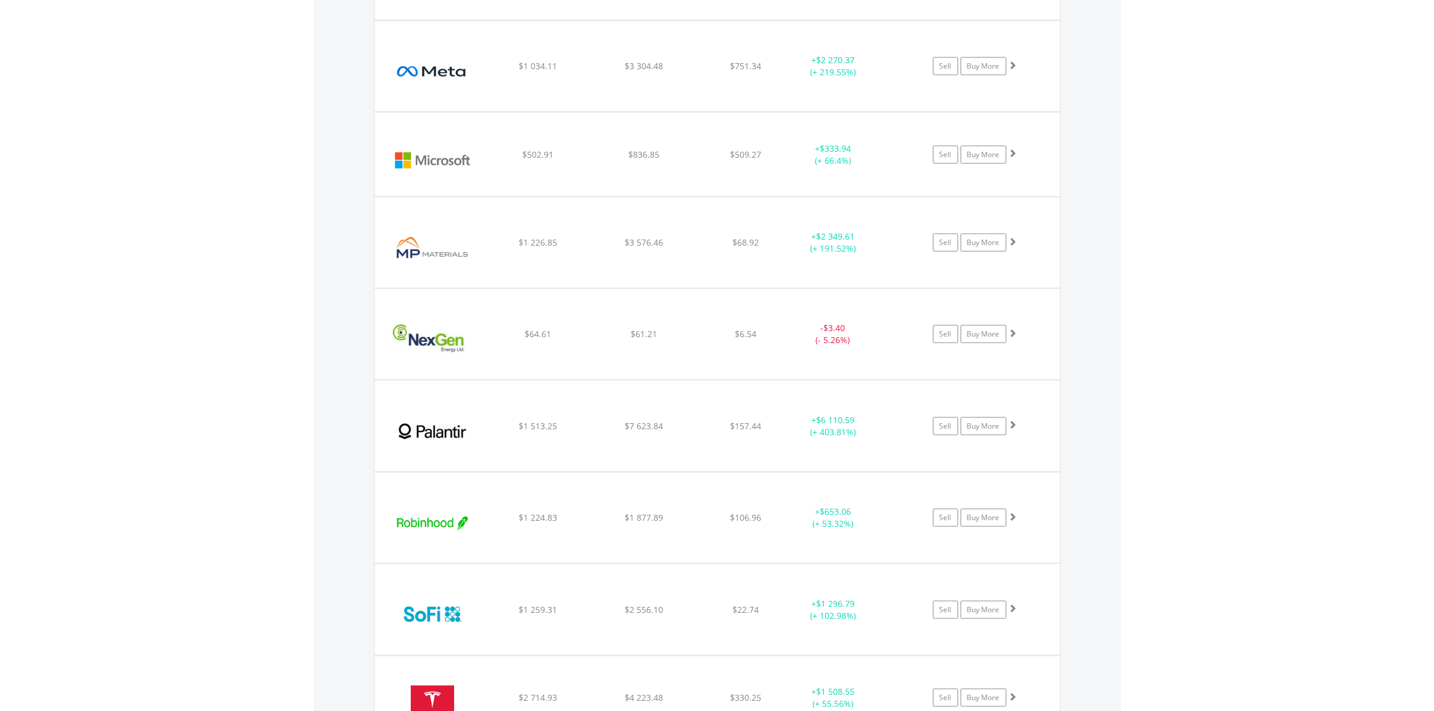
scroll to position [1883, 0]
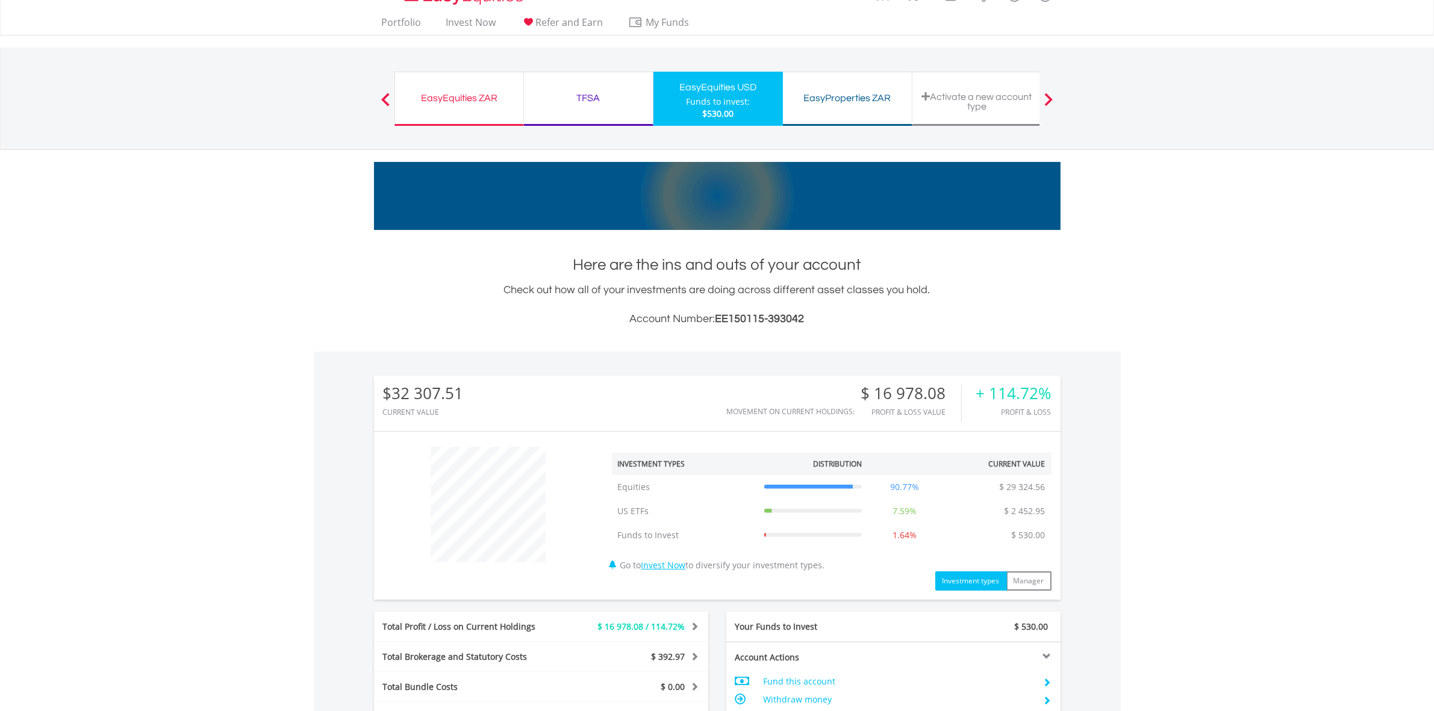
scroll to position [0, 0]
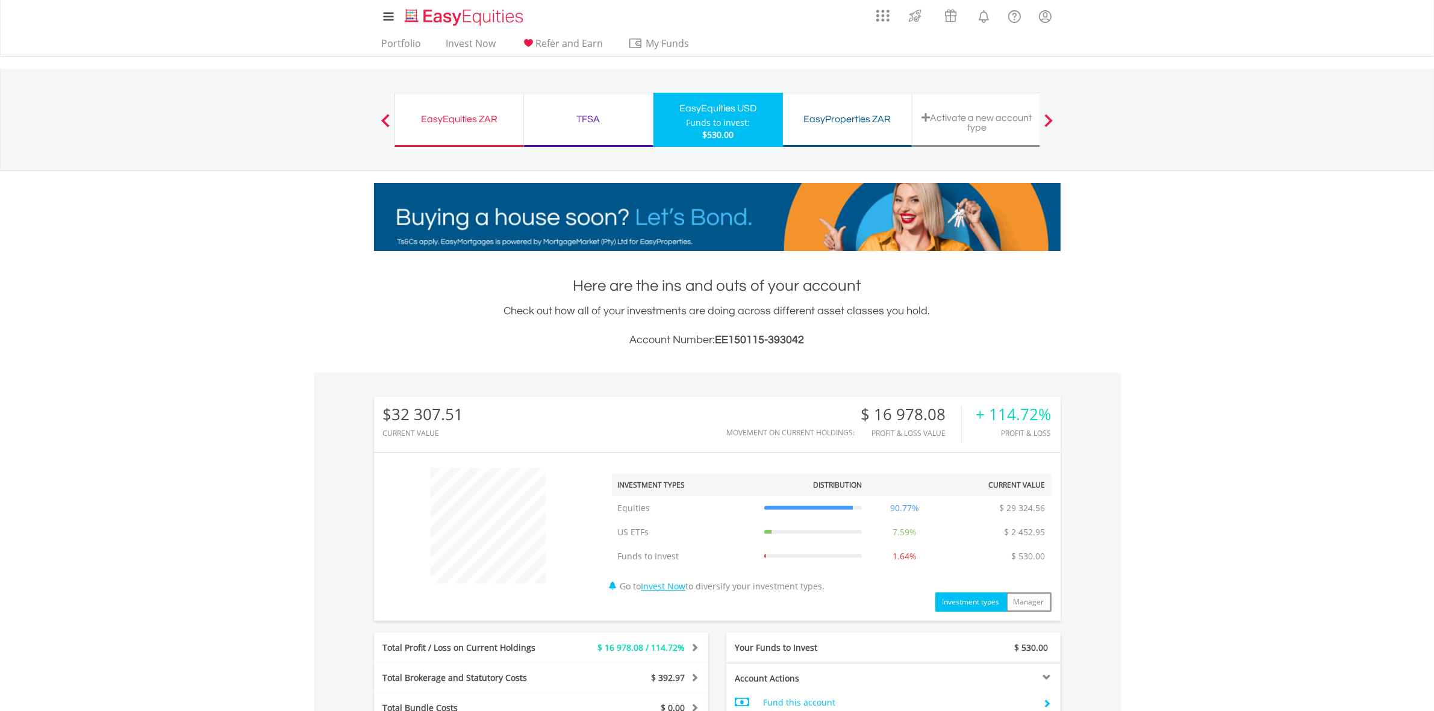
click at [705, 98] on div "EasyEquities USD Funds to invest: $530.00" at bounding box center [719, 120] width 130 height 54
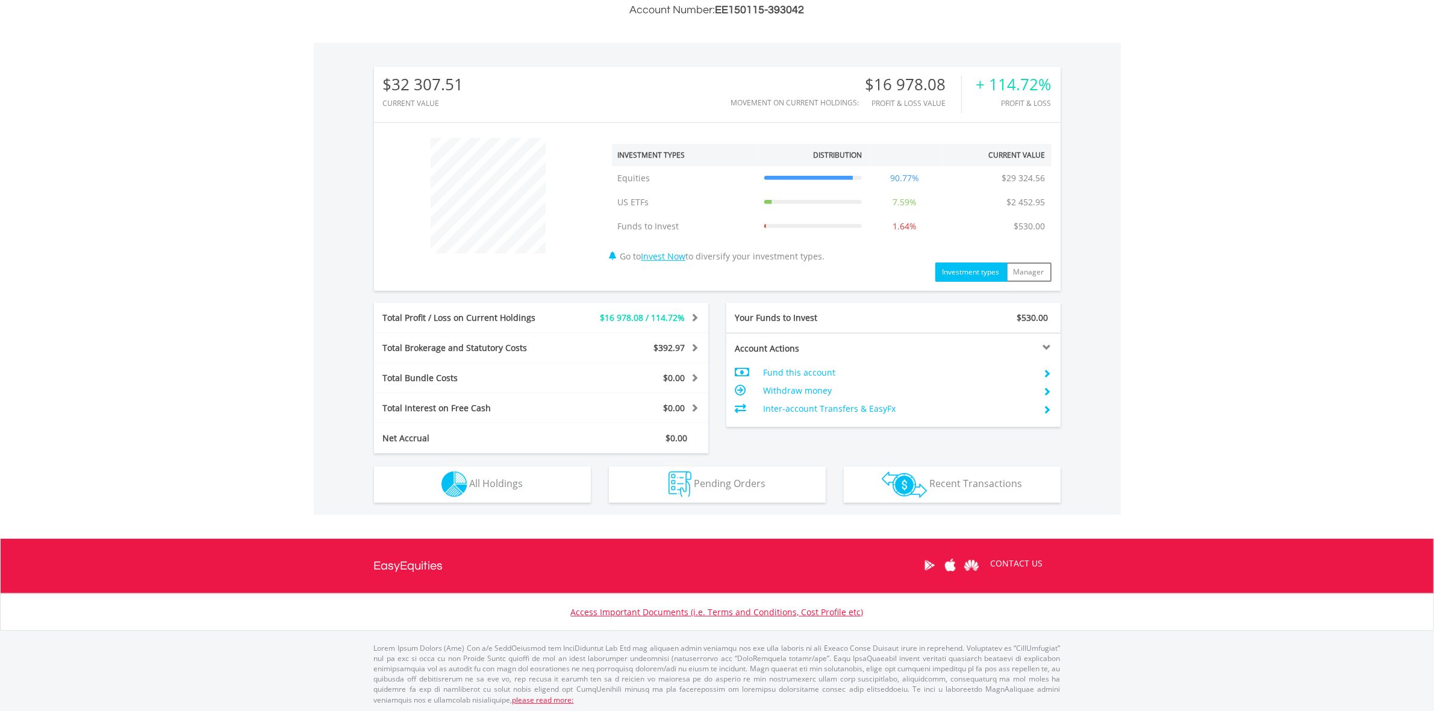
scroll to position [331, 0]
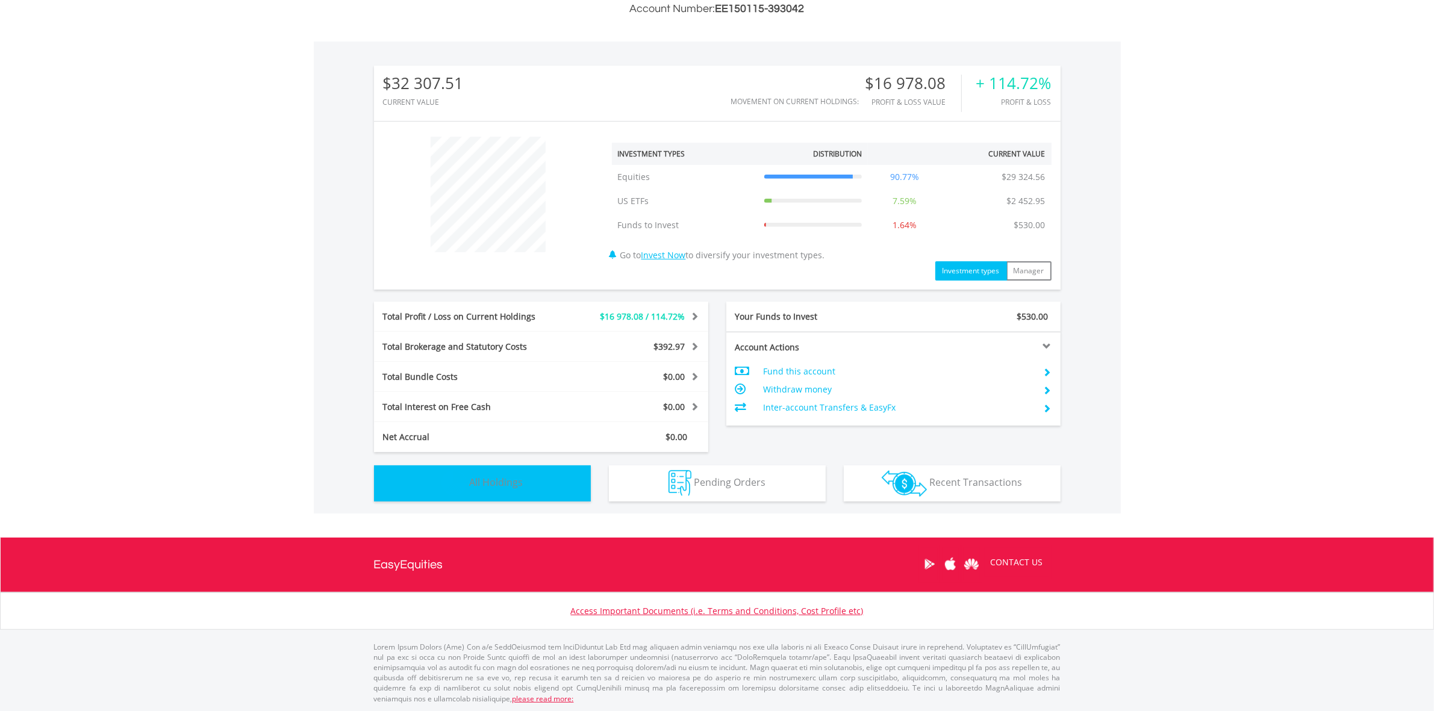
click at [501, 479] on span "All Holdings" at bounding box center [497, 482] width 54 height 13
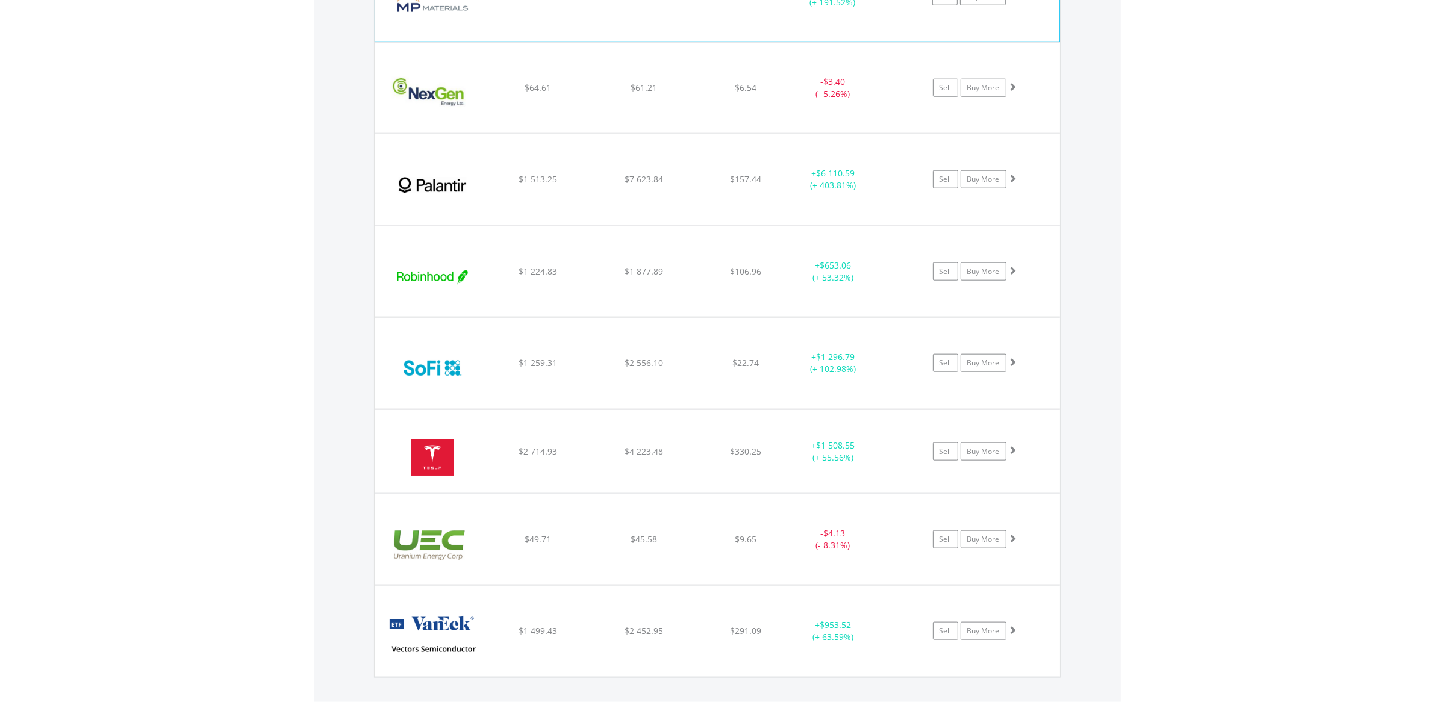
scroll to position [1696, 0]
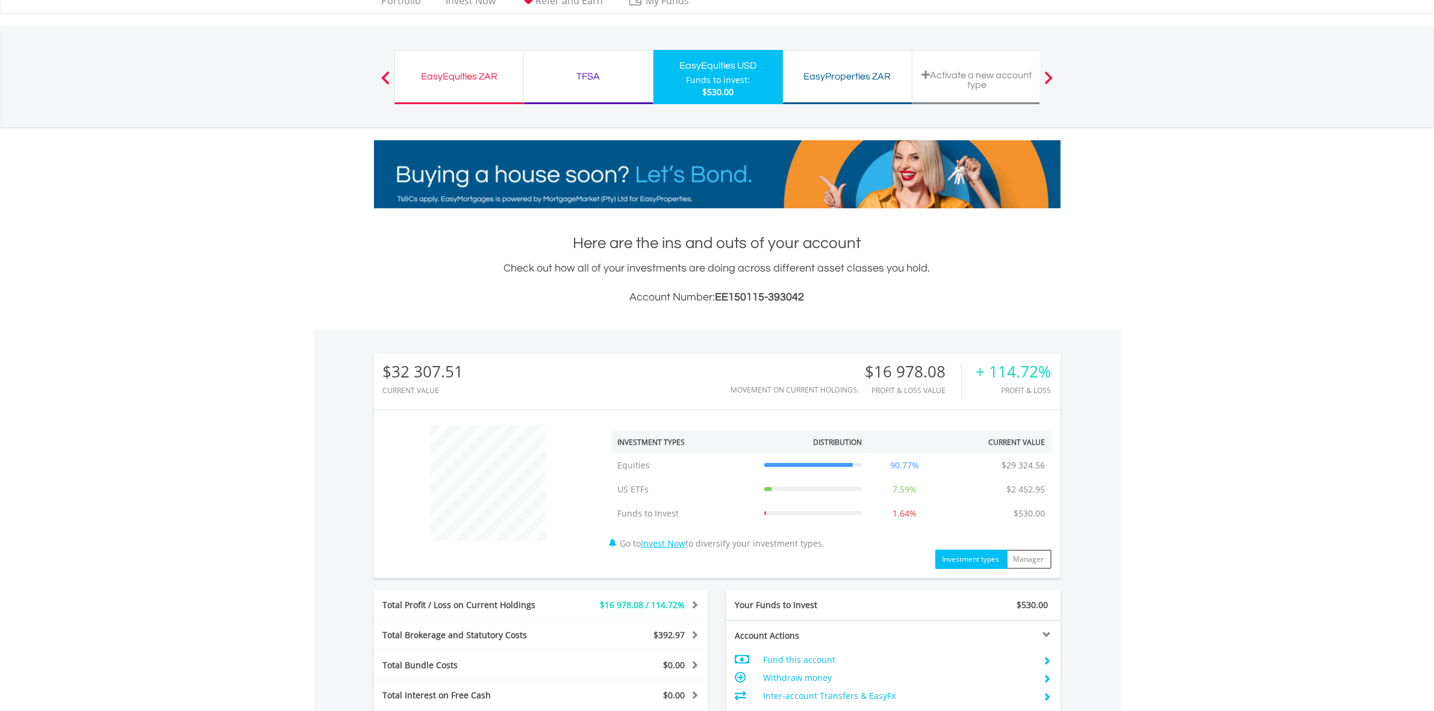
scroll to position [0, 0]
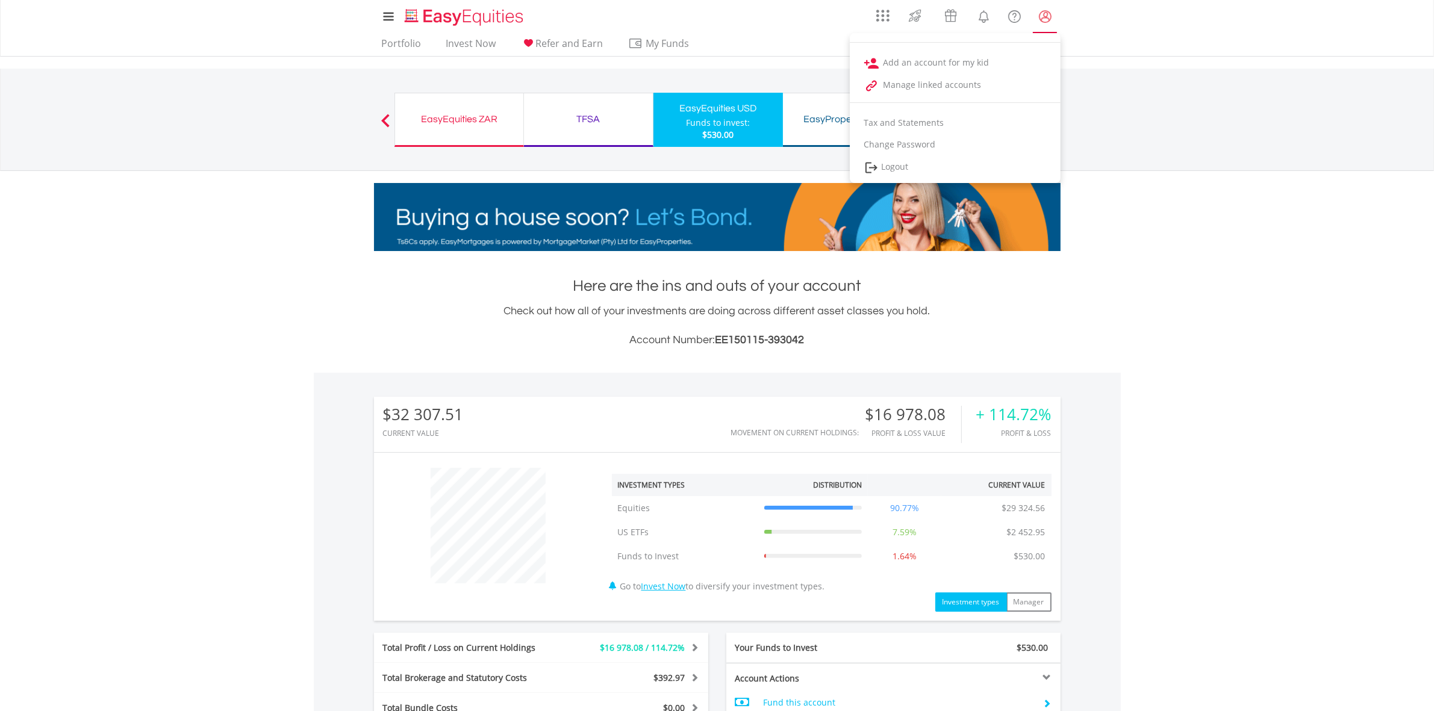
click at [1047, 15] on lord-icon "My Profile" at bounding box center [1045, 16] width 15 height 15
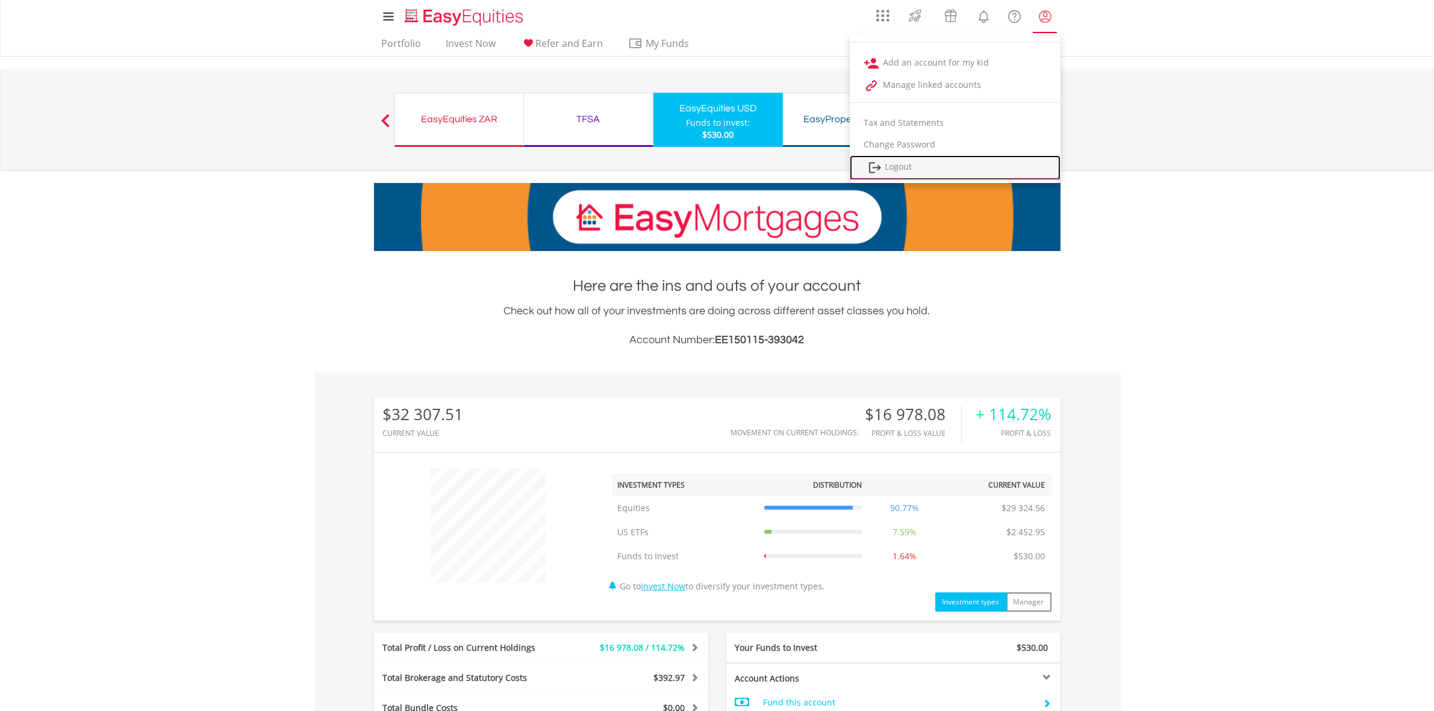
click at [899, 166] on link "Logout" at bounding box center [955, 167] width 211 height 25
